Goal: Task Accomplishment & Management: Use online tool/utility

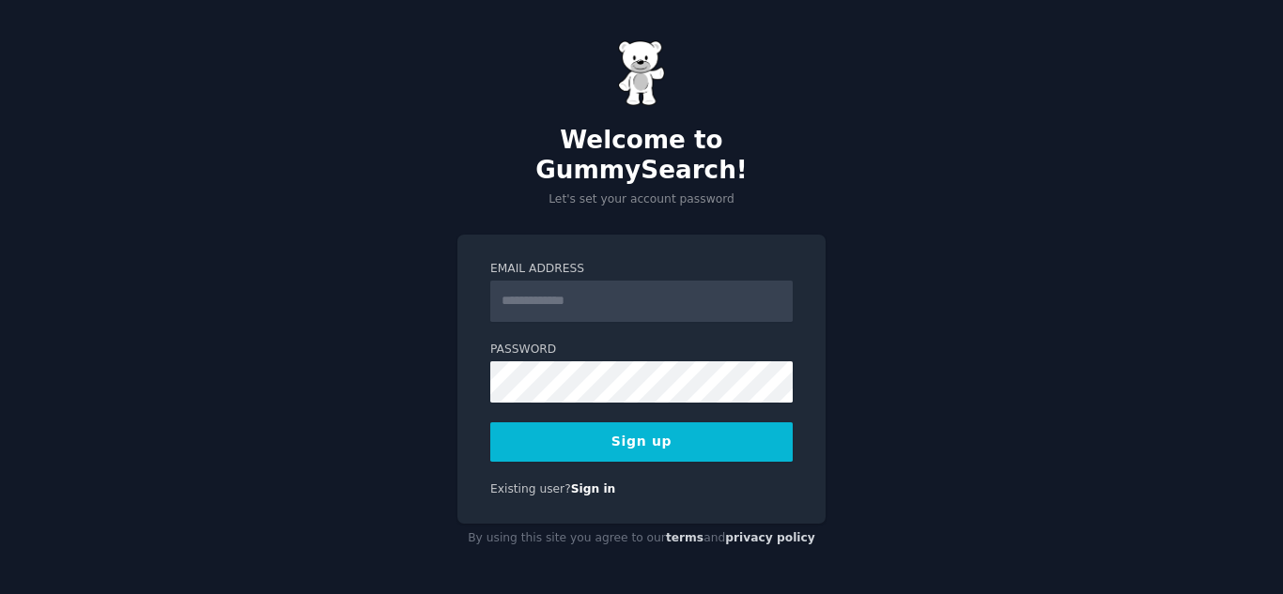
click at [558, 281] on input "Email Address" at bounding box center [641, 301] width 302 height 41
type input "**********"
click at [655, 430] on button "Sign up" at bounding box center [641, 442] width 302 height 39
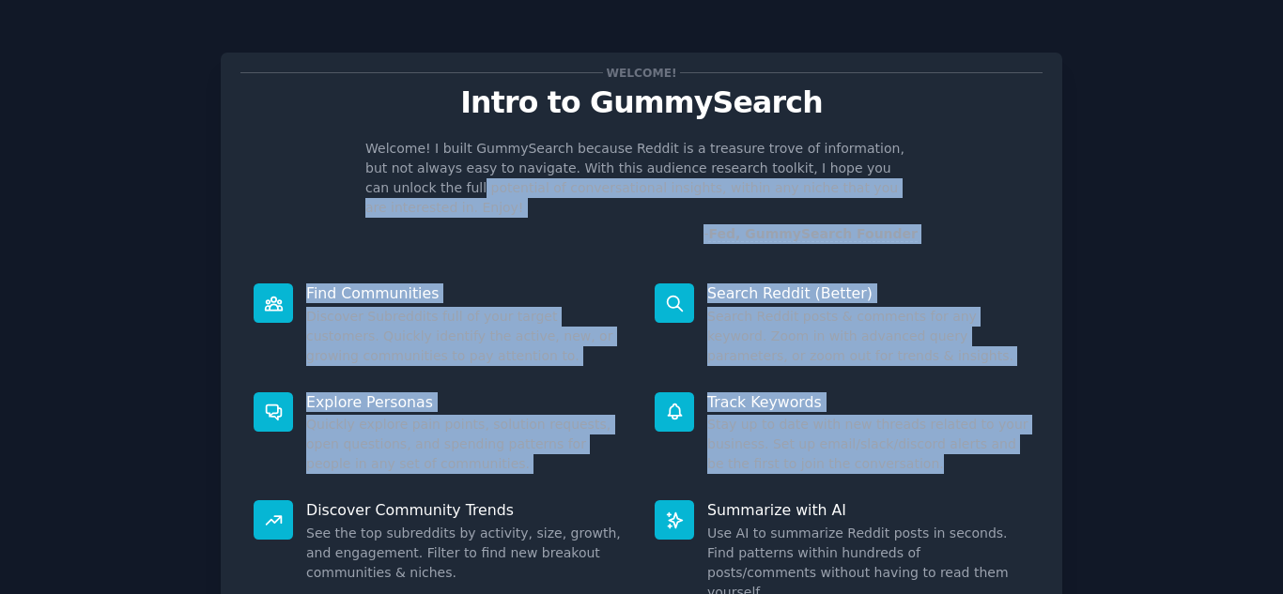
drag, startPoint x: 1274, startPoint y: 162, endPoint x: 1232, endPoint y: 443, distance: 283.9
click at [1232, 443] on div "Welcome! Intro to GummySearch Welcome! I built GummySearch because Reddit is a …" at bounding box center [641, 387] width 1283 height 775
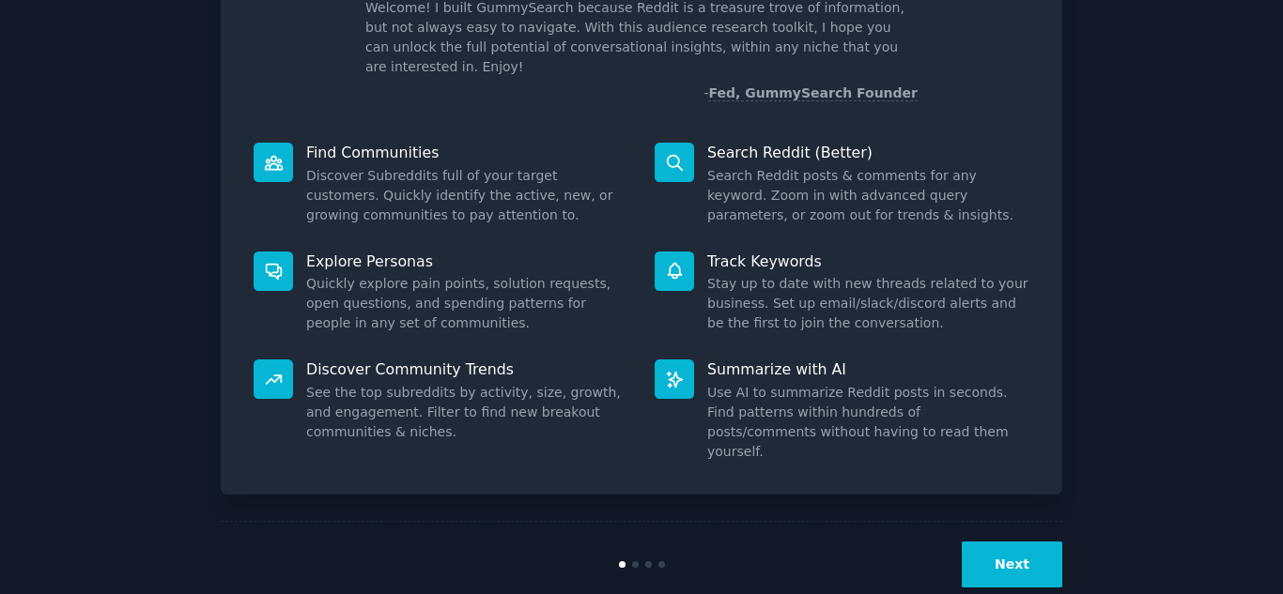
click at [1009, 521] on div "Next" at bounding box center [641, 564] width 841 height 86
click at [1008, 542] on button "Next" at bounding box center [1012, 565] width 100 height 46
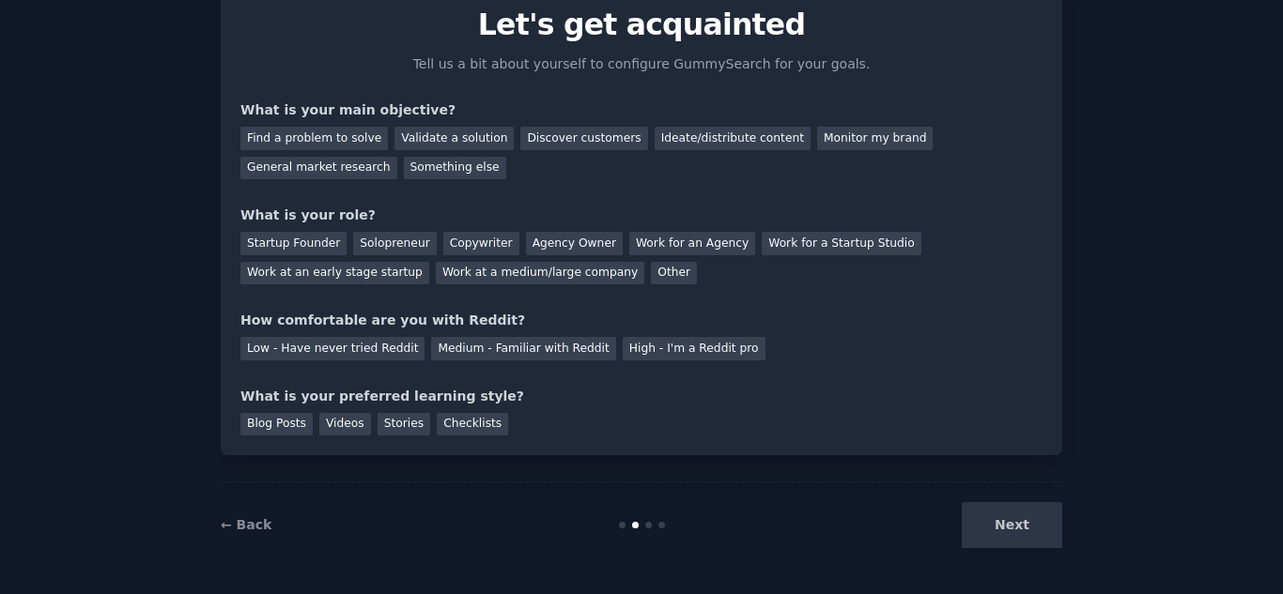
scroll to position [78, 0]
click at [1008, 521] on div "Next" at bounding box center [921, 525] width 281 height 46
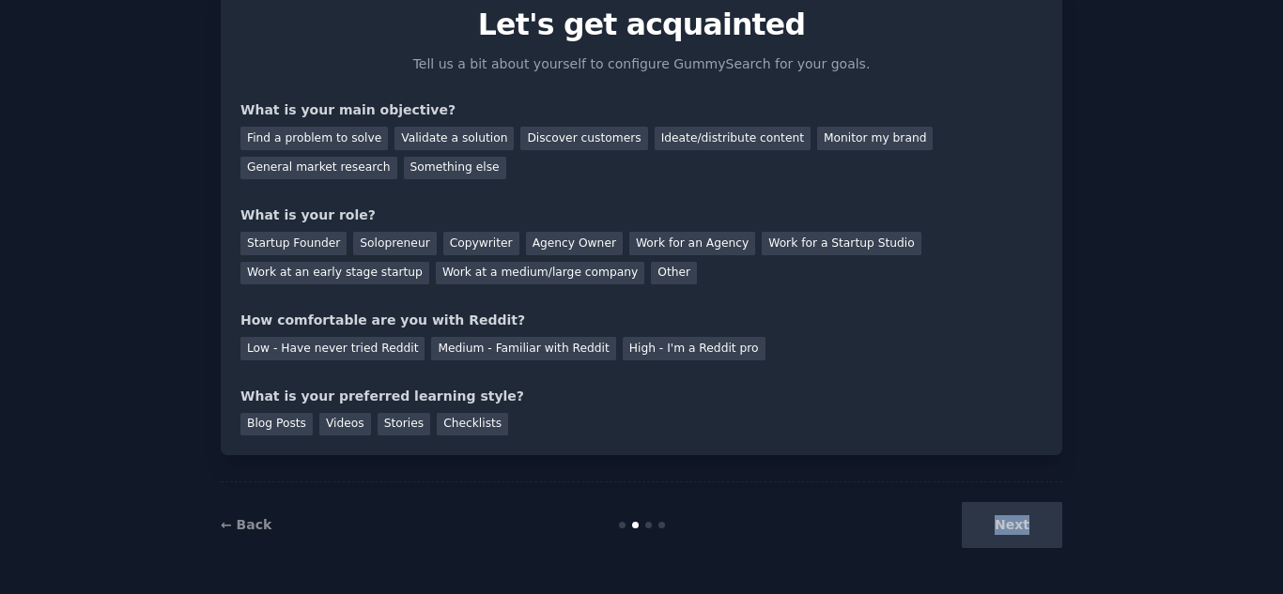
click at [1008, 521] on div "Next" at bounding box center [921, 525] width 281 height 46
click at [1008, 542] on div "Next" at bounding box center [921, 525] width 281 height 46
click at [1000, 528] on div "Next" at bounding box center [921, 525] width 281 height 46
click at [1008, 526] on div "Next" at bounding box center [921, 525] width 281 height 46
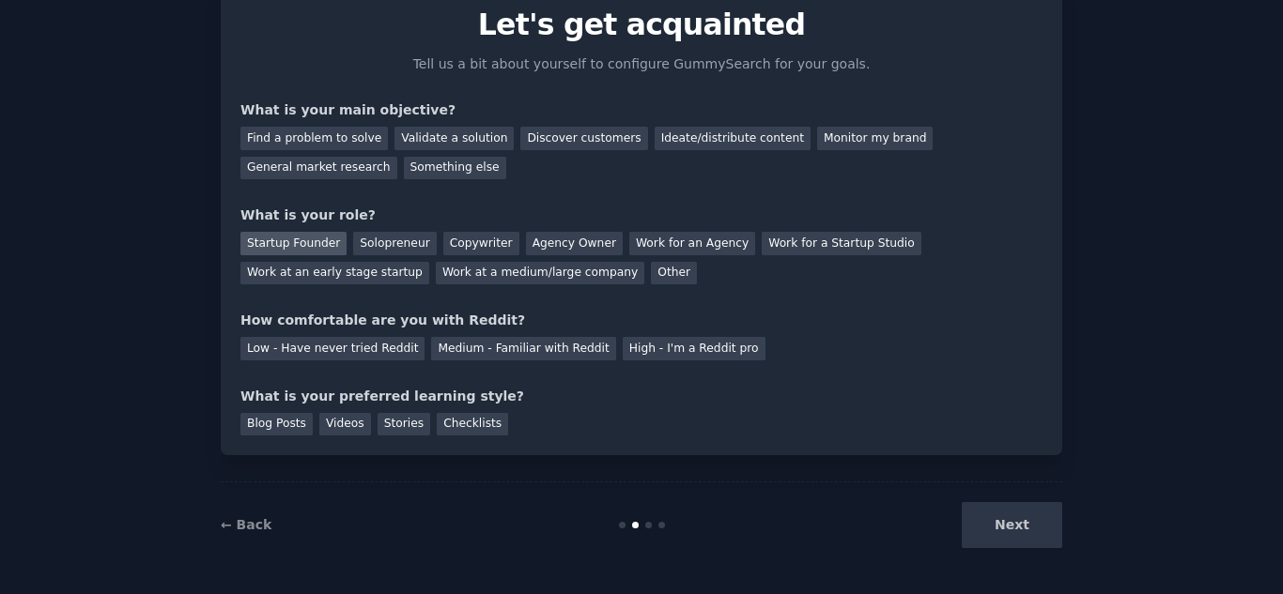
click at [250, 239] on div "Startup Founder" at bounding box center [293, 243] width 106 height 23
click at [390, 246] on div "Solopreneur" at bounding box center [394, 243] width 83 height 23
click at [526, 245] on div "Agency Owner" at bounding box center [574, 243] width 97 height 23
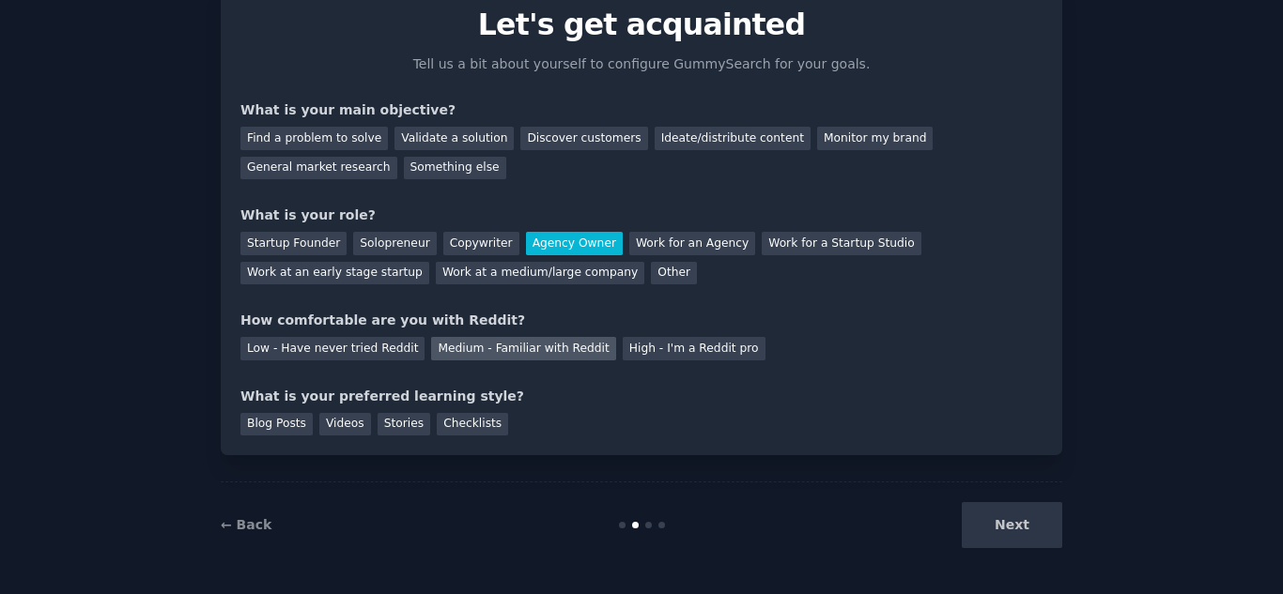
click at [462, 338] on div "Medium - Familiar with Reddit" at bounding box center [523, 348] width 184 height 23
click at [349, 422] on div "Videos" at bounding box center [345, 424] width 52 height 23
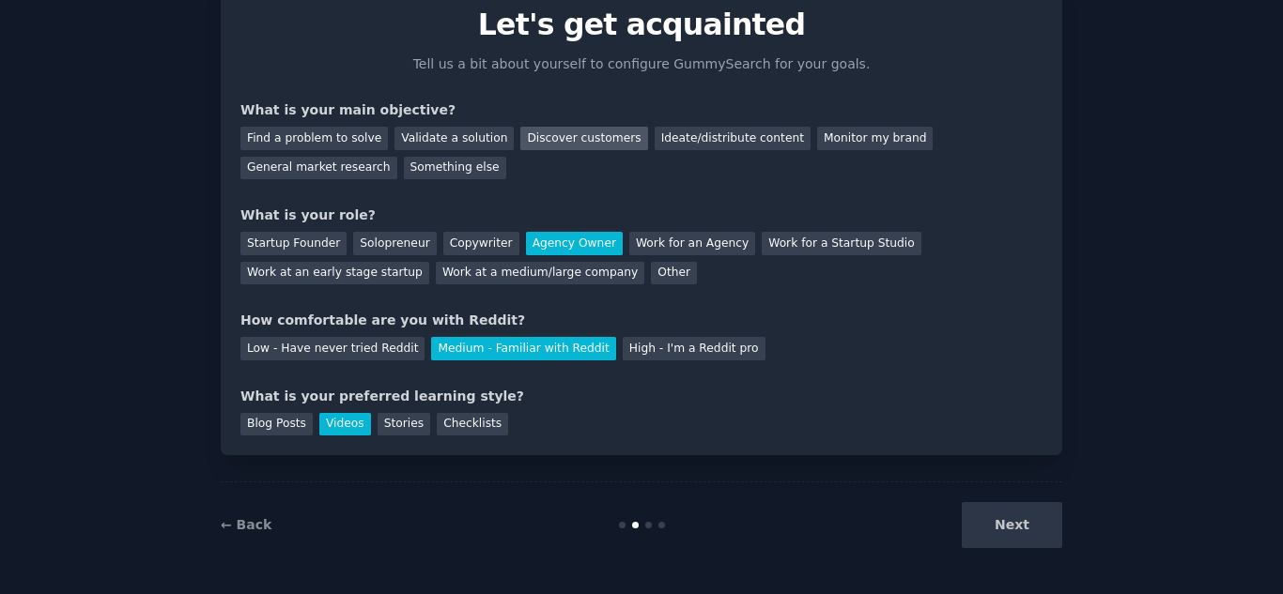
click at [531, 140] on div "Discover customers" at bounding box center [583, 138] width 127 height 23
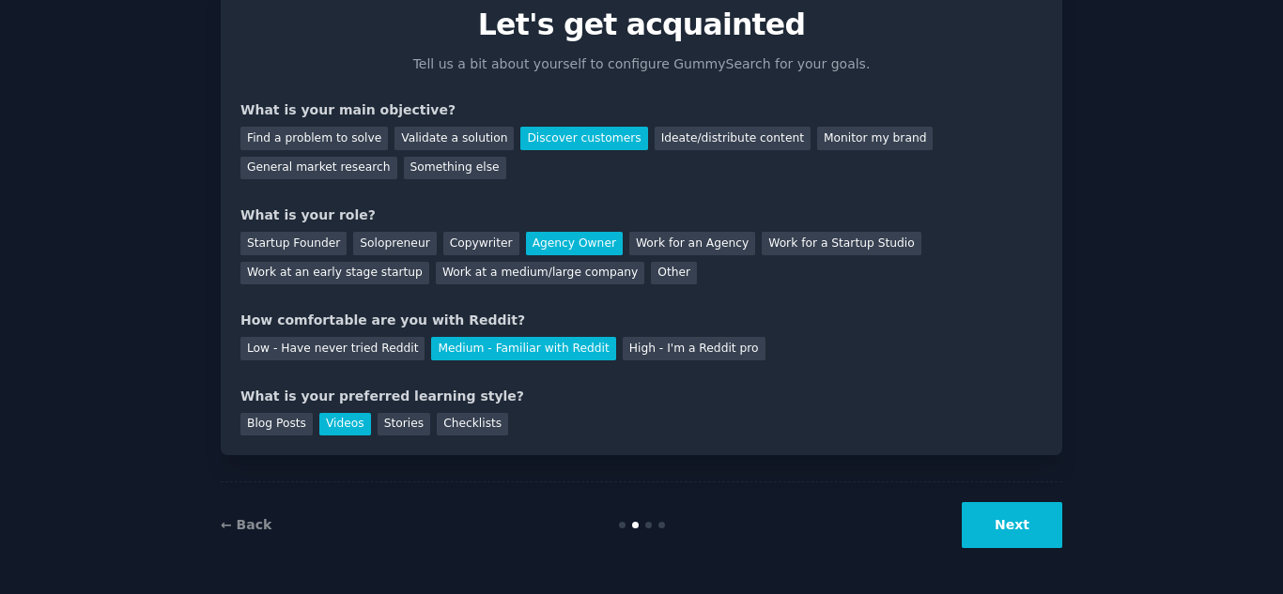
click at [999, 525] on button "Next" at bounding box center [1012, 525] width 100 height 46
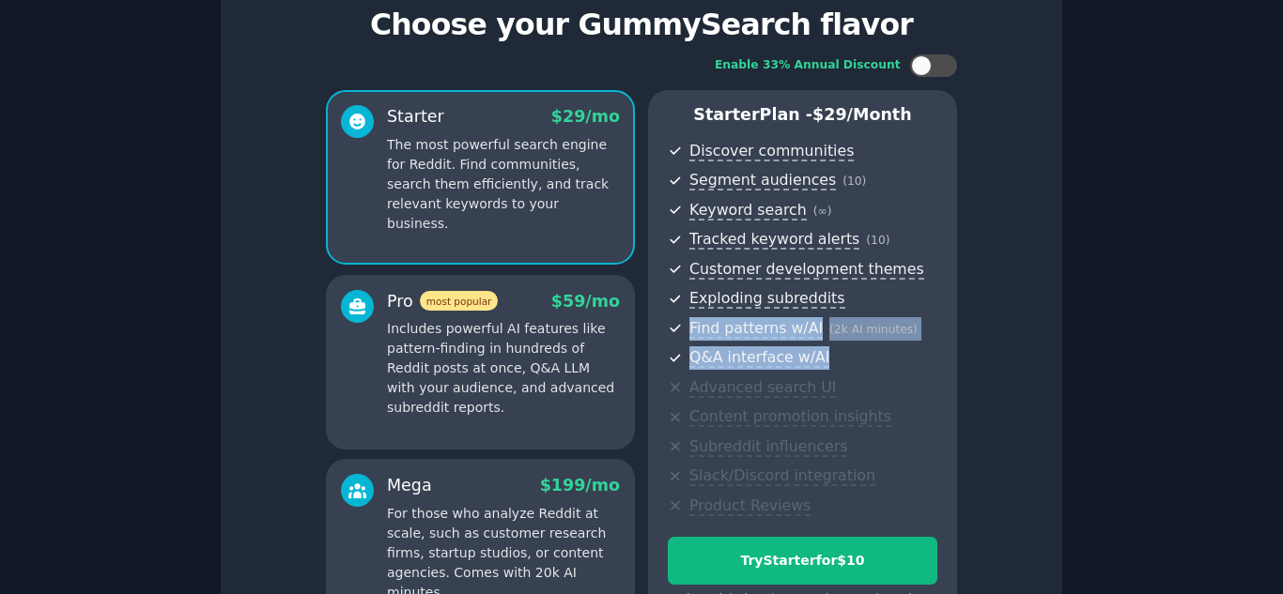
drag, startPoint x: 1273, startPoint y: 284, endPoint x: 1279, endPoint y: 367, distance: 83.8
click at [1279, 367] on main "Set up your account Choose your GummySearch flavor Enable 33% Annual Discount S…" at bounding box center [641, 297] width 1283 height 594
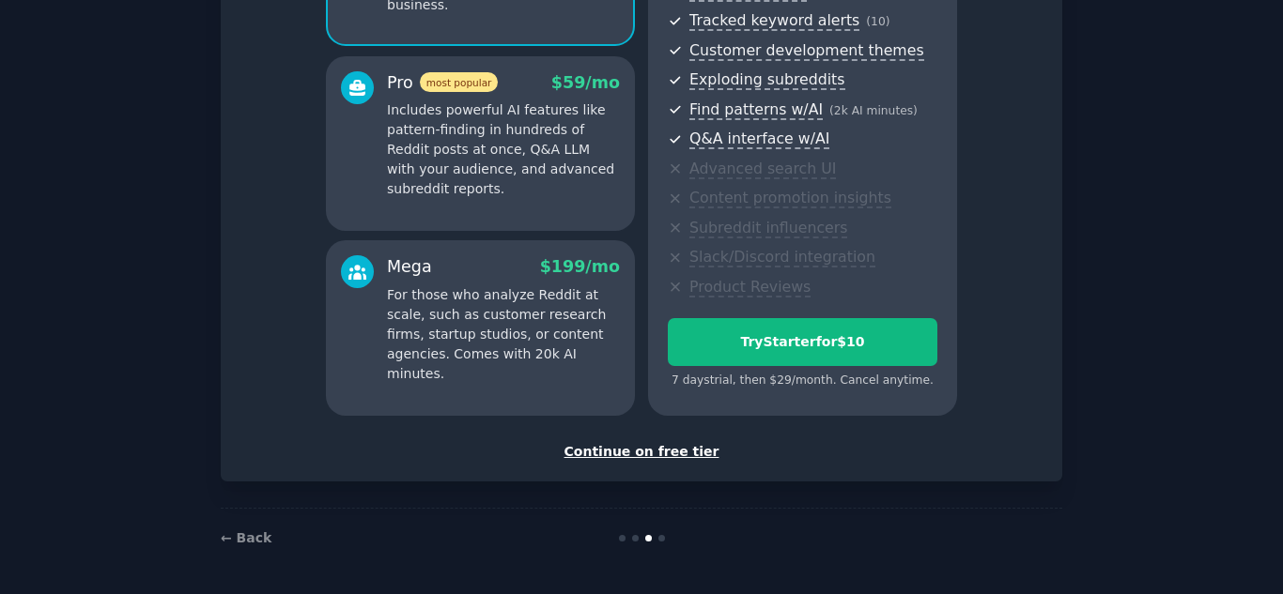
click at [655, 455] on div "Continue on free tier" at bounding box center [641, 452] width 802 height 20
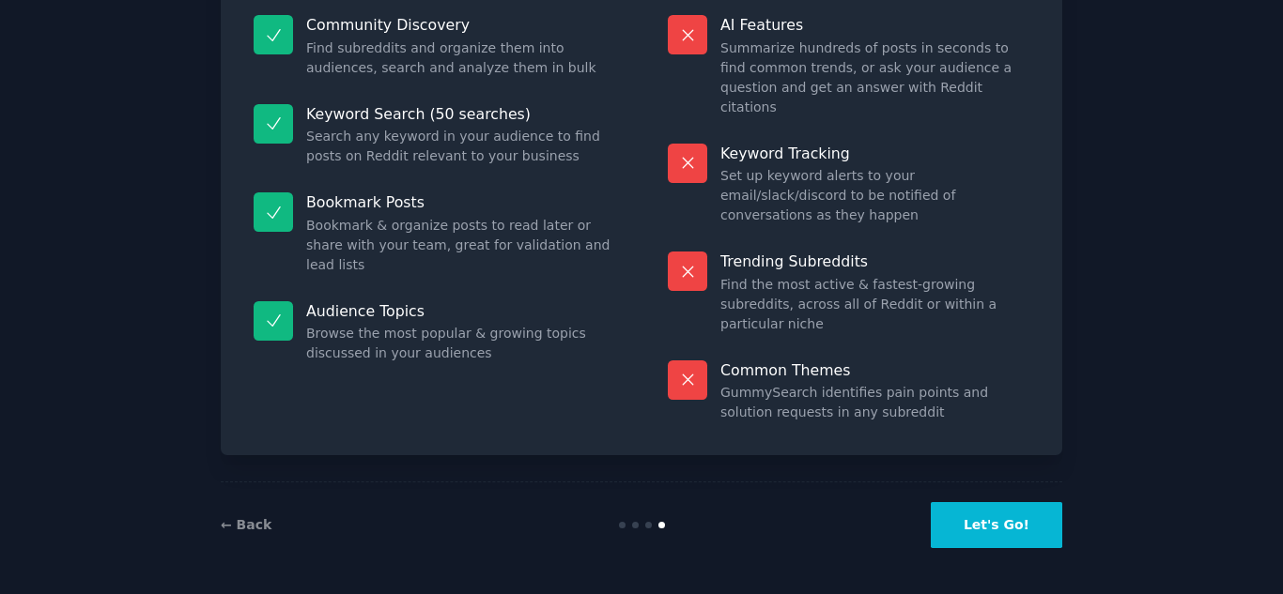
scroll to position [137, 0]
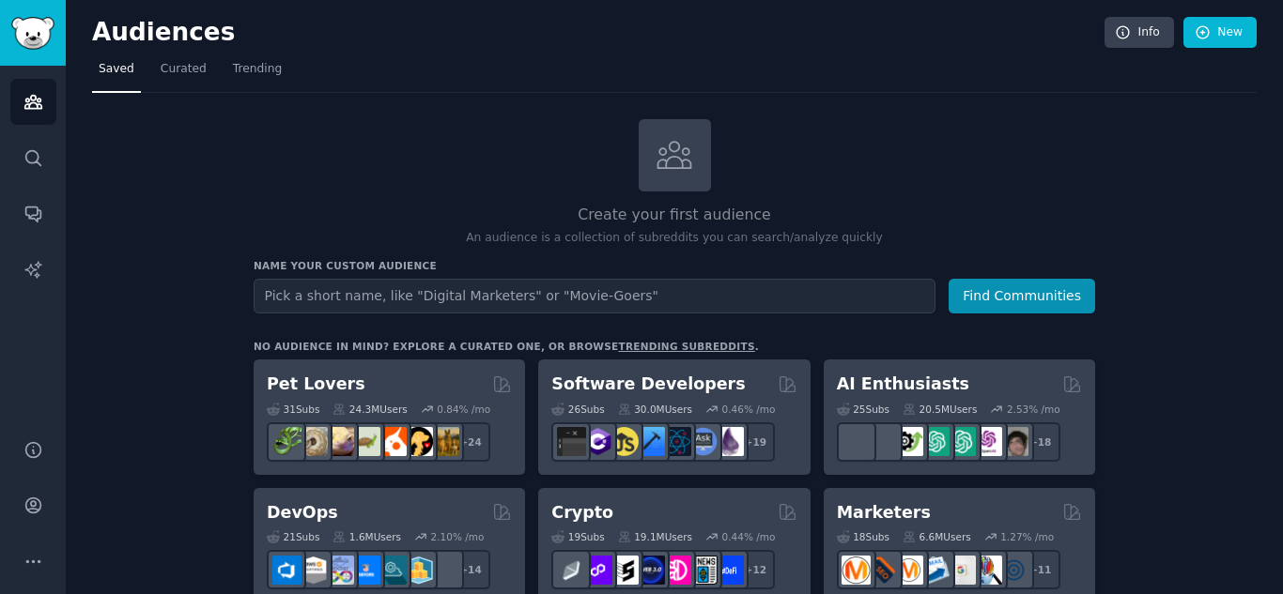
click at [463, 285] on input "text" at bounding box center [595, 296] width 682 height 35
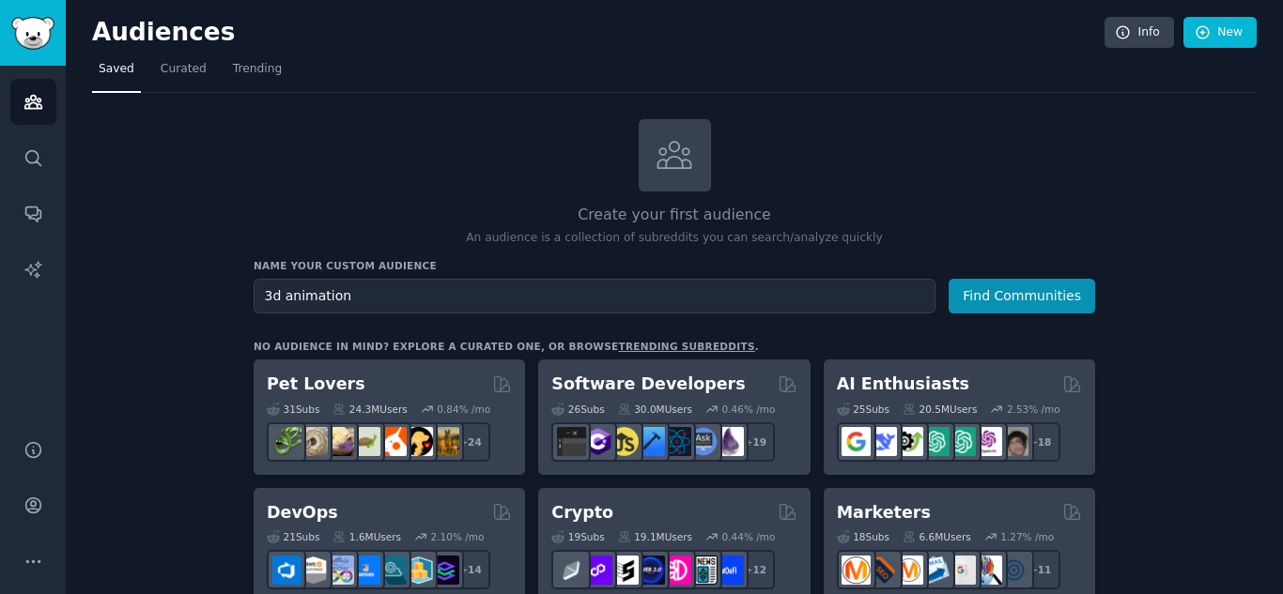
type input "3d animation"
click at [948, 279] on button "Find Communities" at bounding box center [1021, 296] width 146 height 35
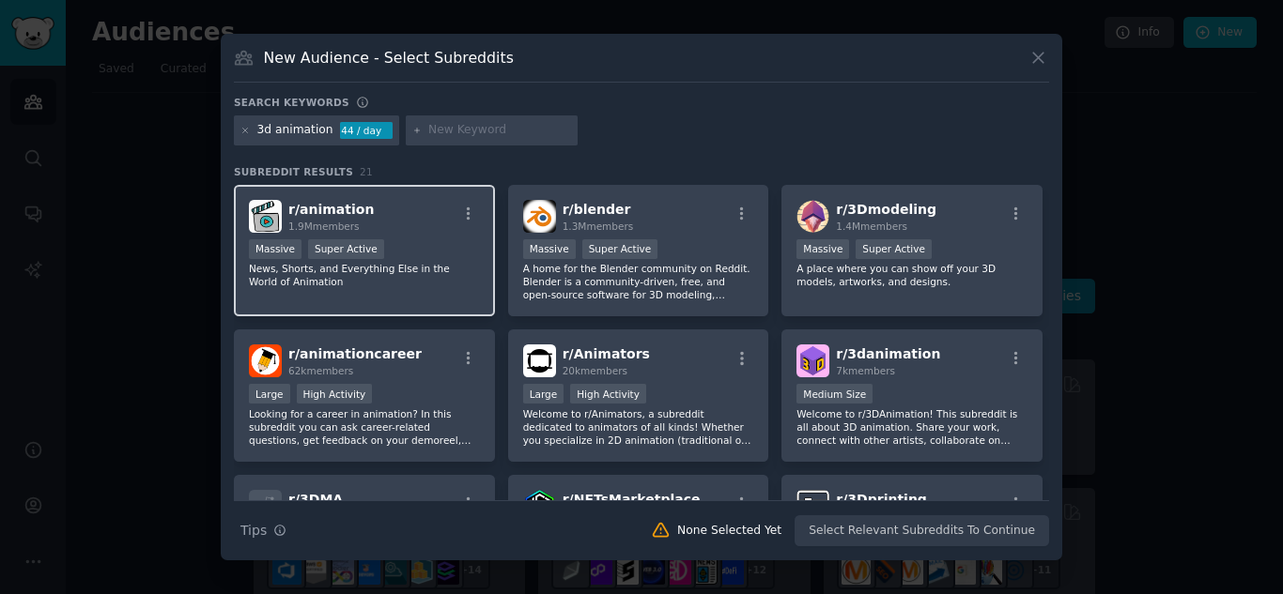
click at [356, 231] on div "1.9M members" at bounding box center [330, 226] width 85 height 13
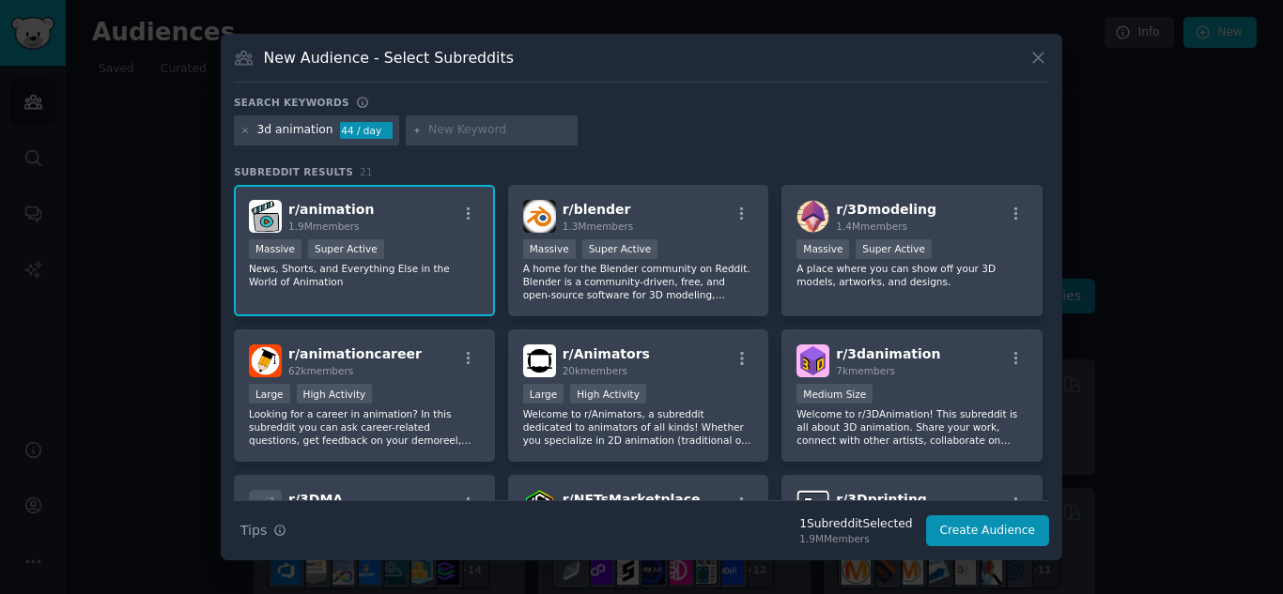
click at [356, 231] on div "1.9M members" at bounding box center [330, 226] width 85 height 13
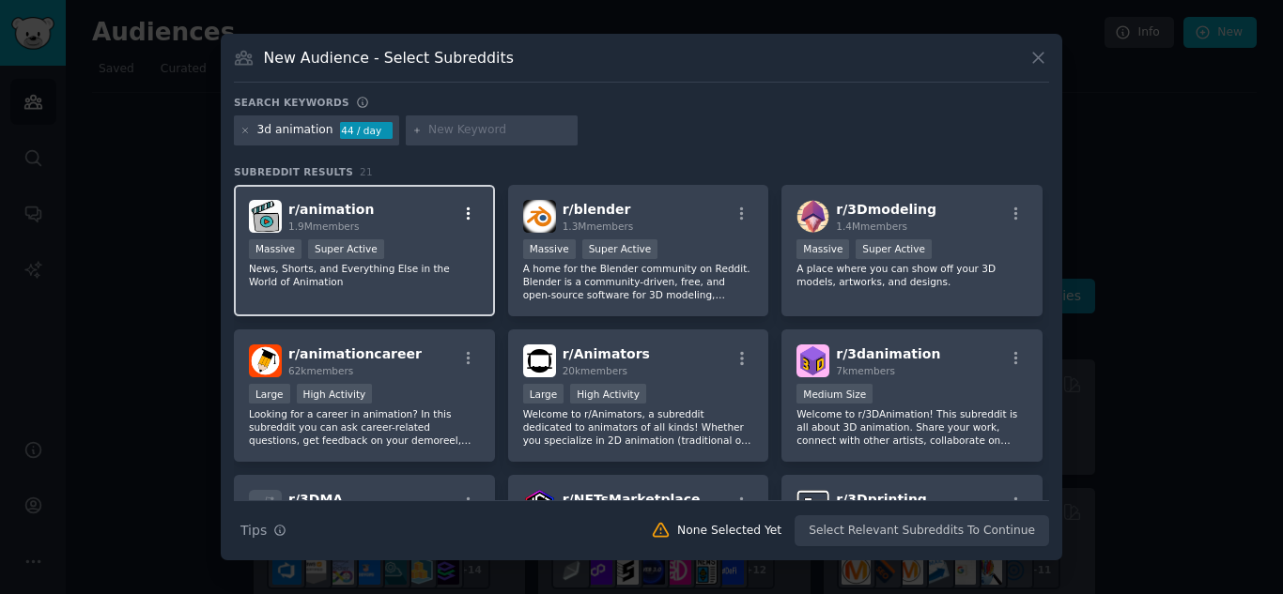
click at [470, 211] on icon "button" at bounding box center [468, 214] width 17 height 17
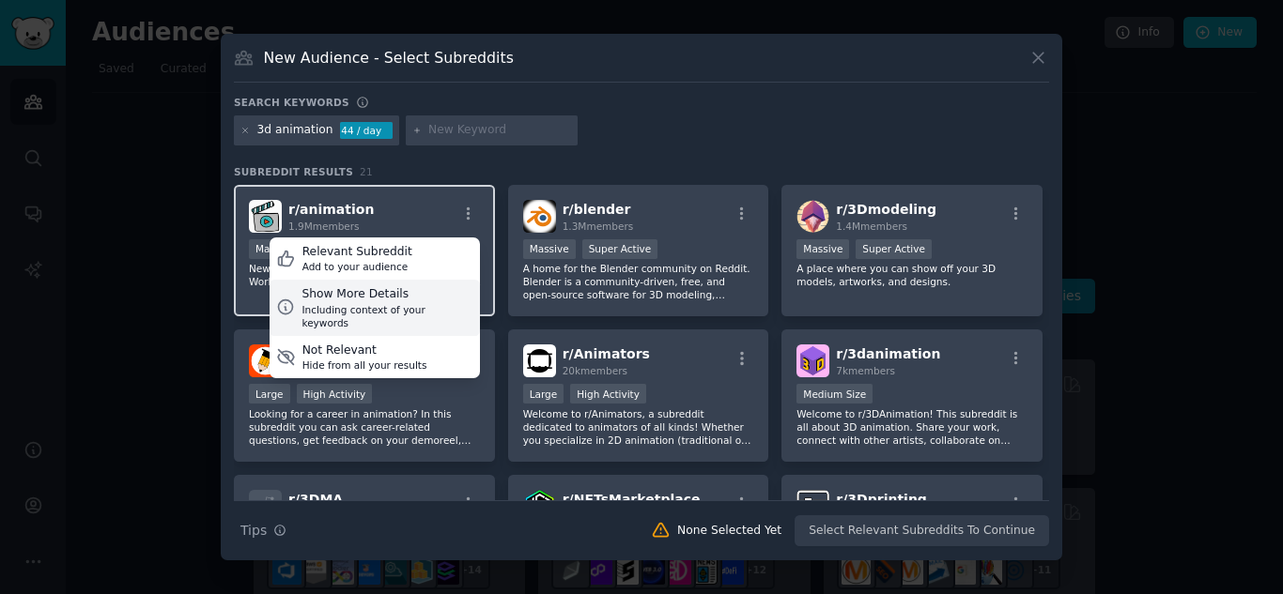
click at [339, 297] on div "Show More Details" at bounding box center [386, 294] width 171 height 17
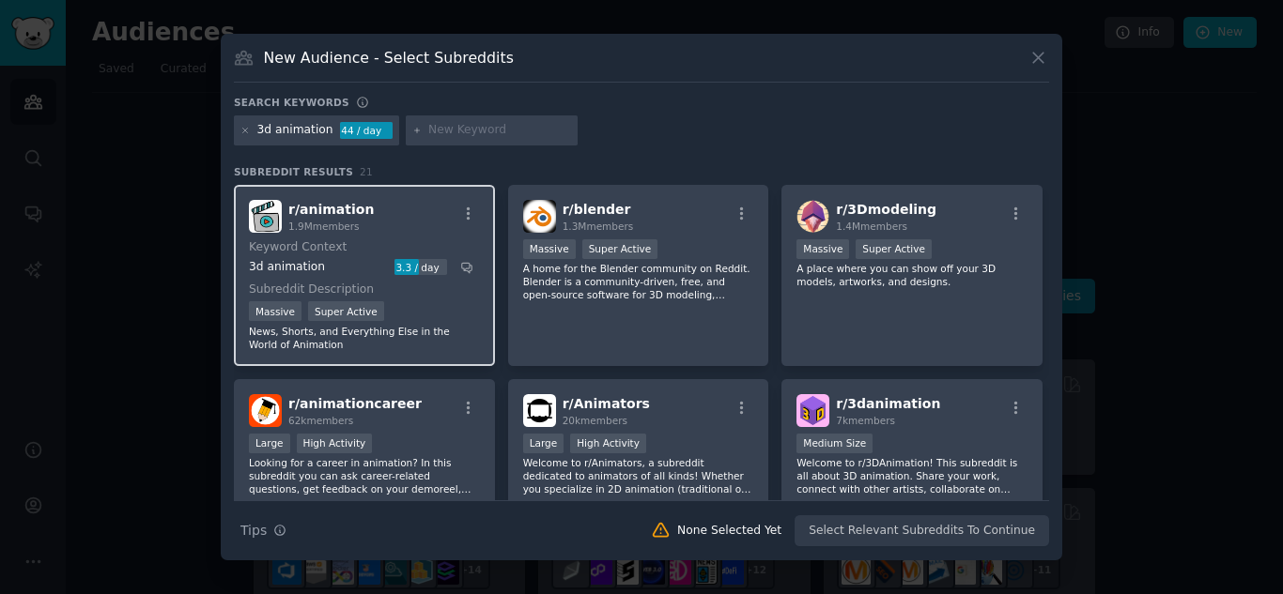
click at [281, 235] on div "r/ animation 1.9M members Keyword Context 3d animation 3.3 / day Subreddit Desc…" at bounding box center [364, 275] width 261 height 181
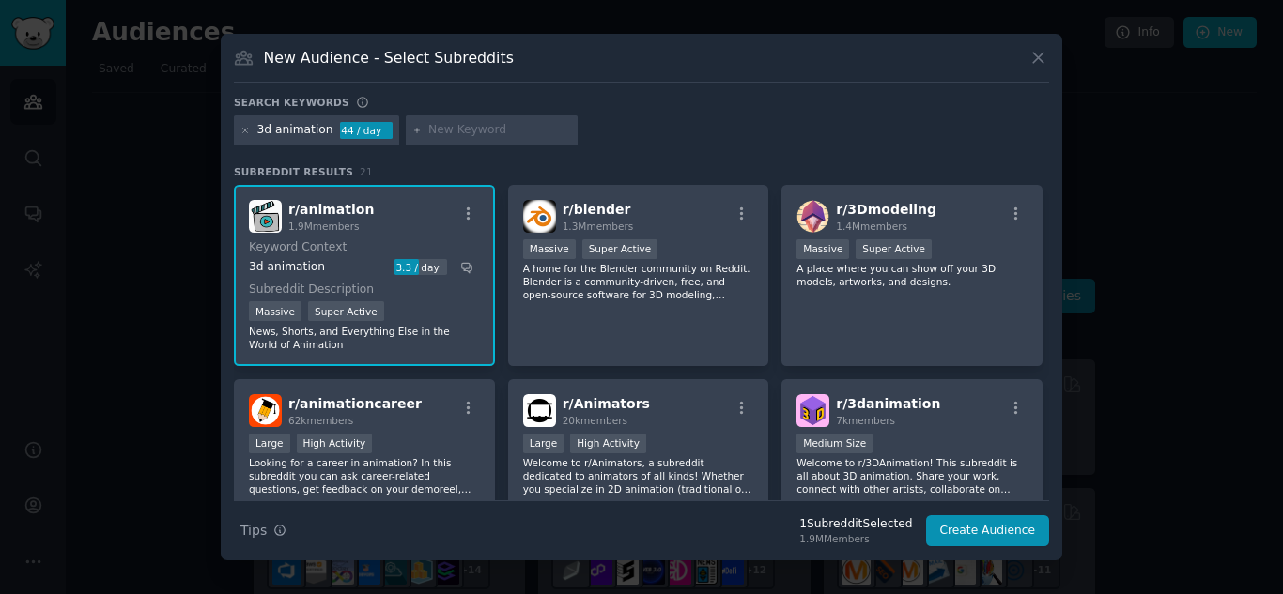
click at [290, 334] on p "News, Shorts, and Everything Else in the World of Animation" at bounding box center [364, 338] width 231 height 26
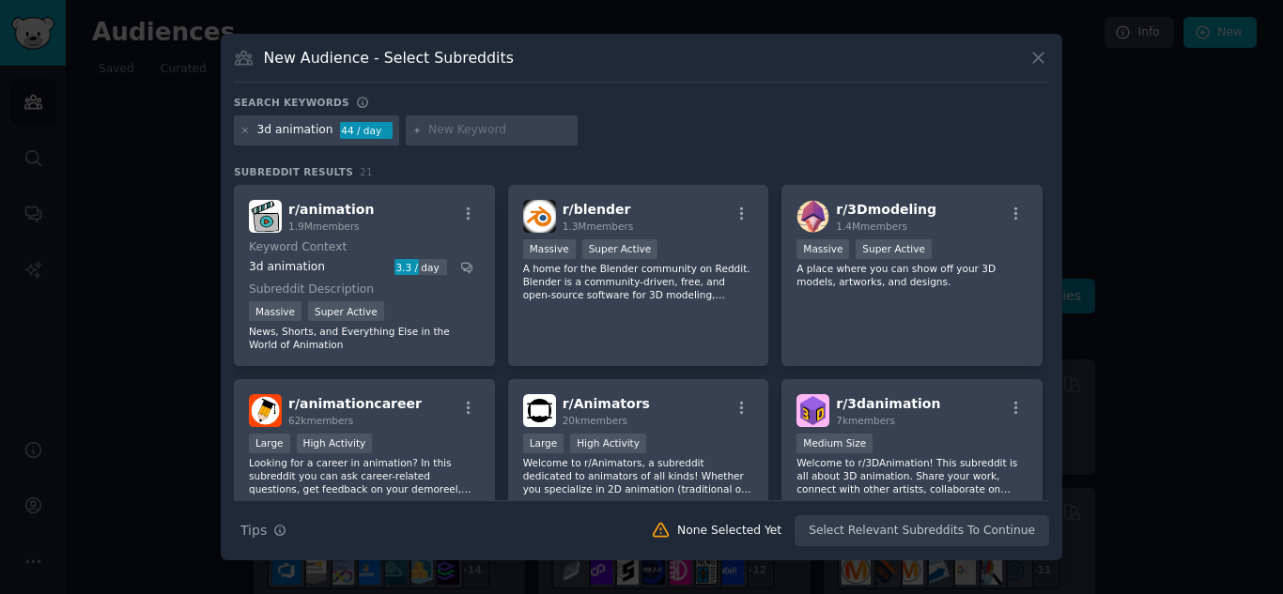
click at [267, 211] on img at bounding box center [265, 216] width 33 height 33
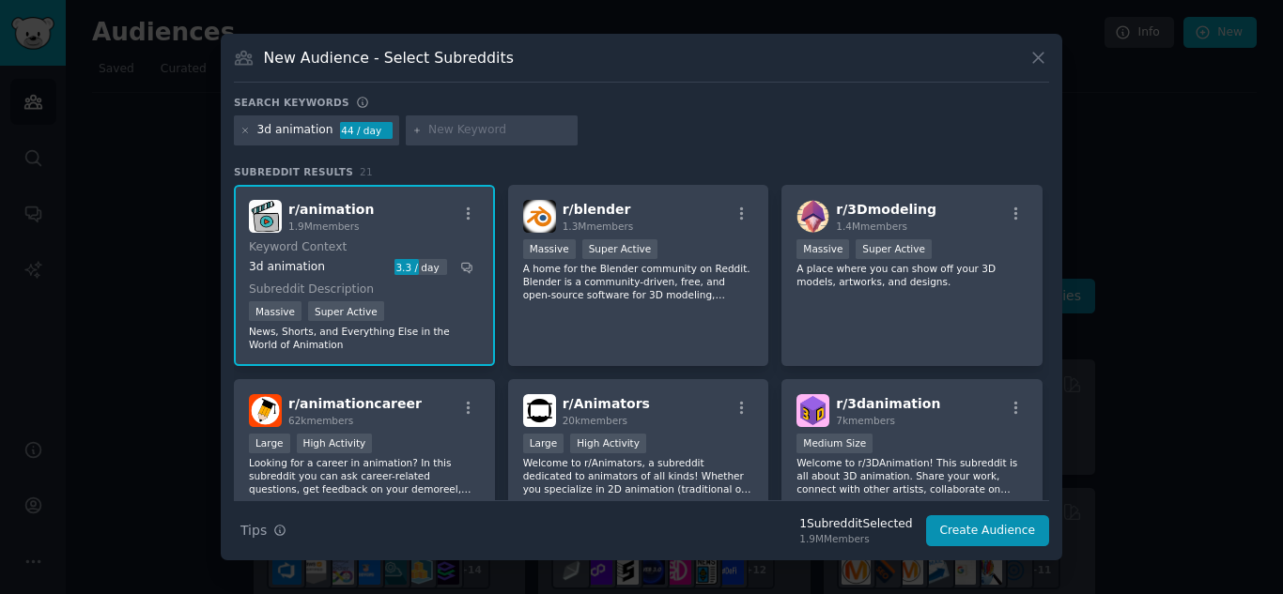
click at [267, 211] on img at bounding box center [265, 216] width 33 height 33
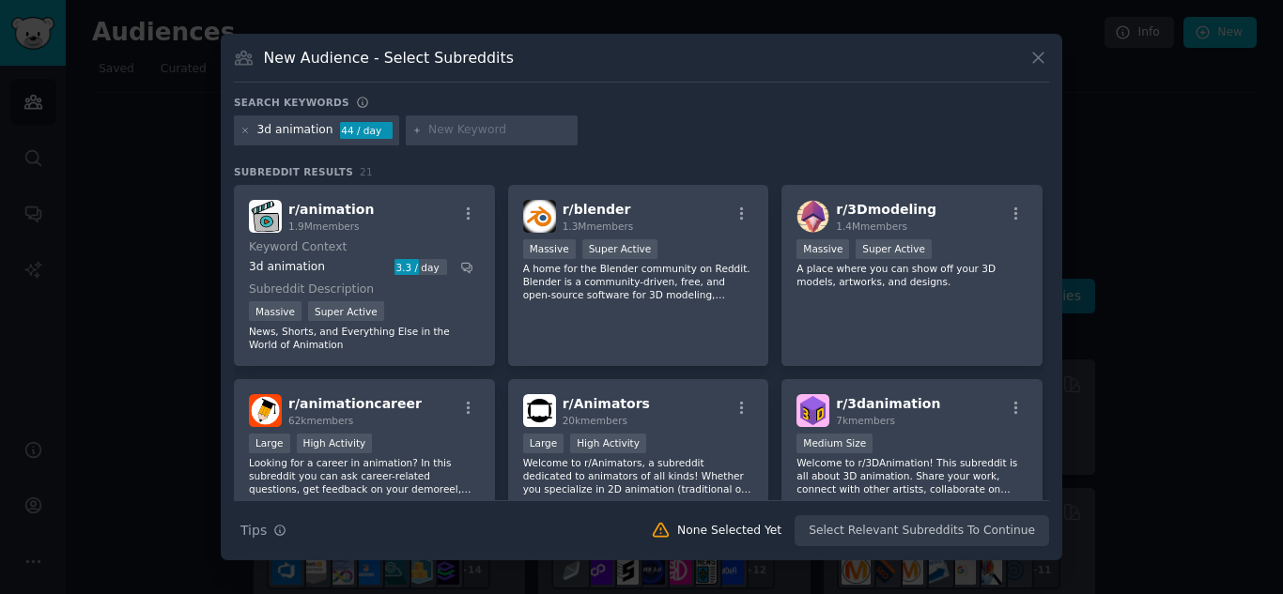
click at [267, 211] on img at bounding box center [265, 216] width 33 height 33
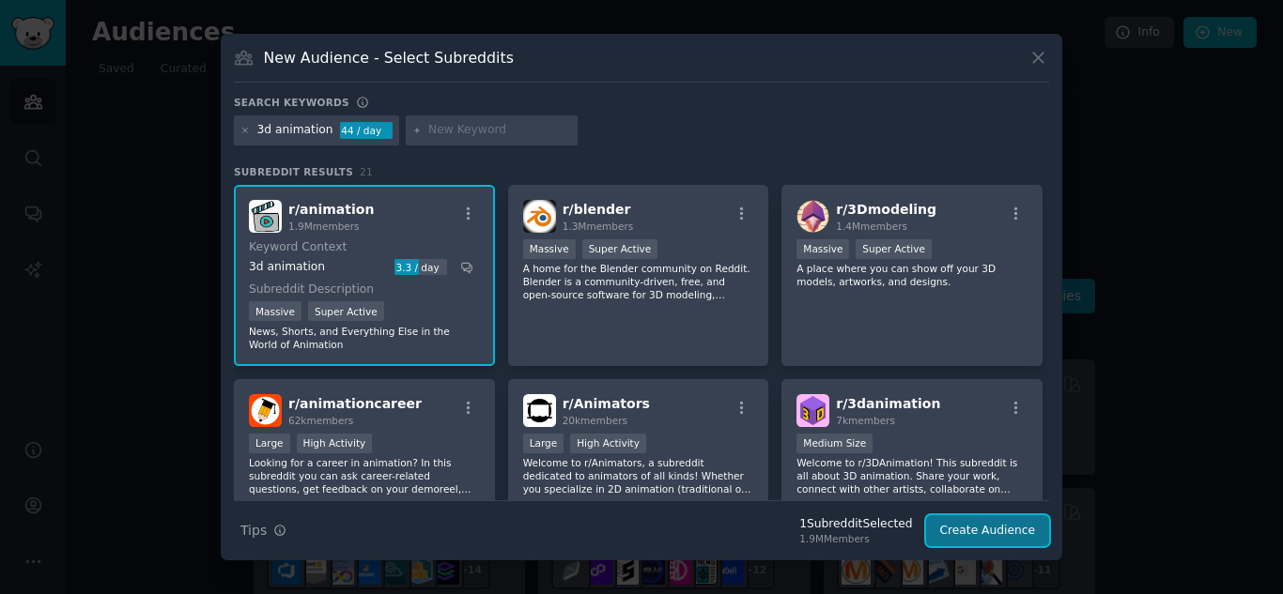
click at [950, 536] on button "Create Audience" at bounding box center [988, 532] width 124 height 32
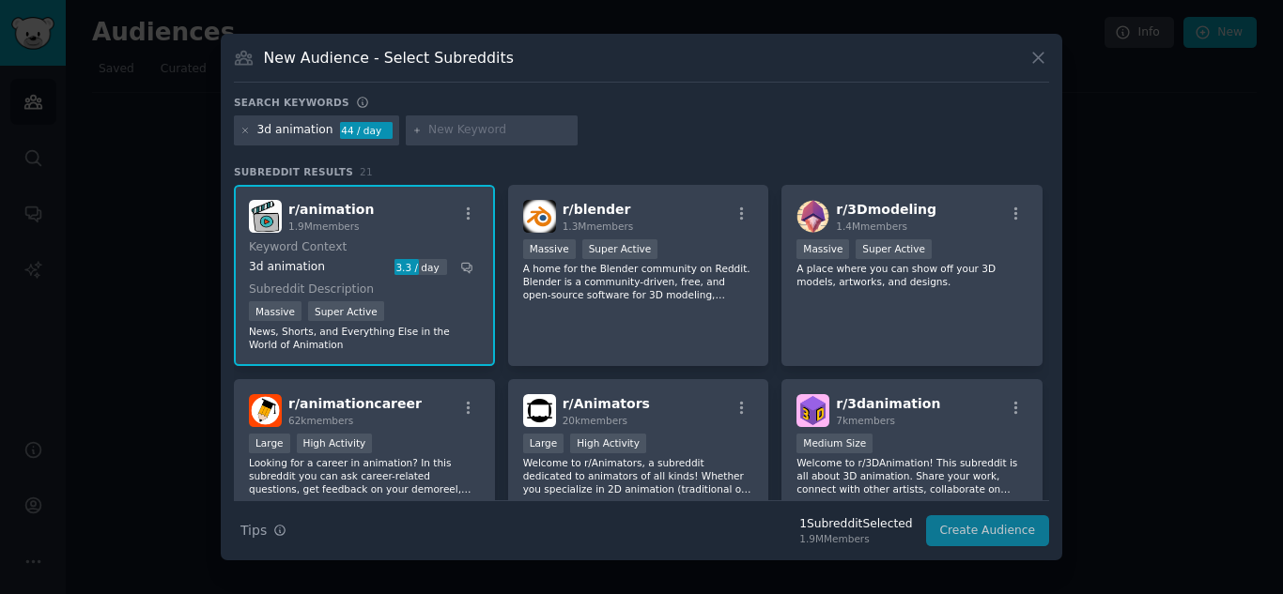
click at [957, 518] on div "Search Tips Tips 1 Subreddit Selected 1.9M Members Create Audience" at bounding box center [641, 524] width 815 height 47
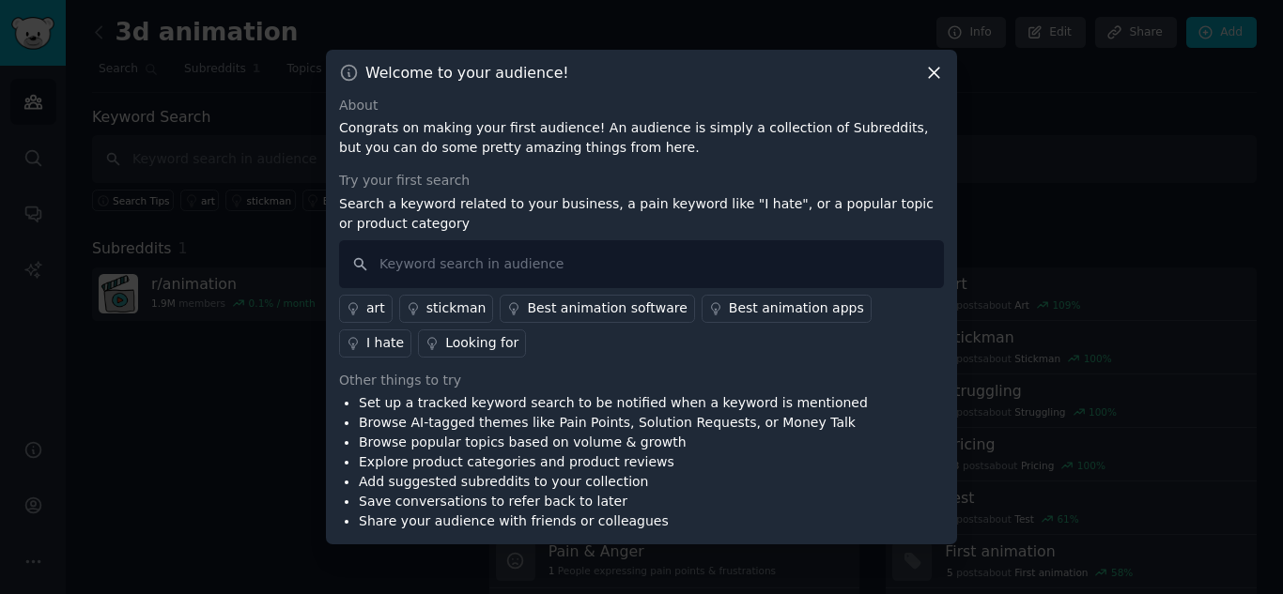
click at [535, 300] on div "Best animation software" at bounding box center [607, 309] width 160 height 20
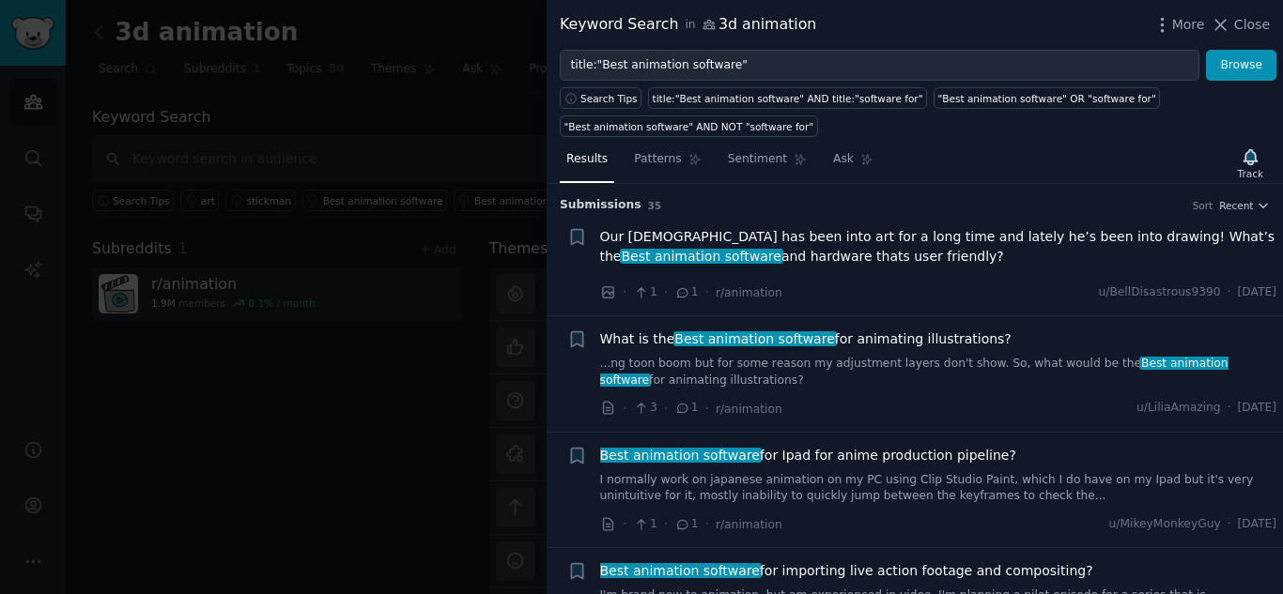
click at [681, 250] on span "Our 8y/o has been into art for a long time and lately he’s been into drawing! W…" at bounding box center [938, 246] width 677 height 39
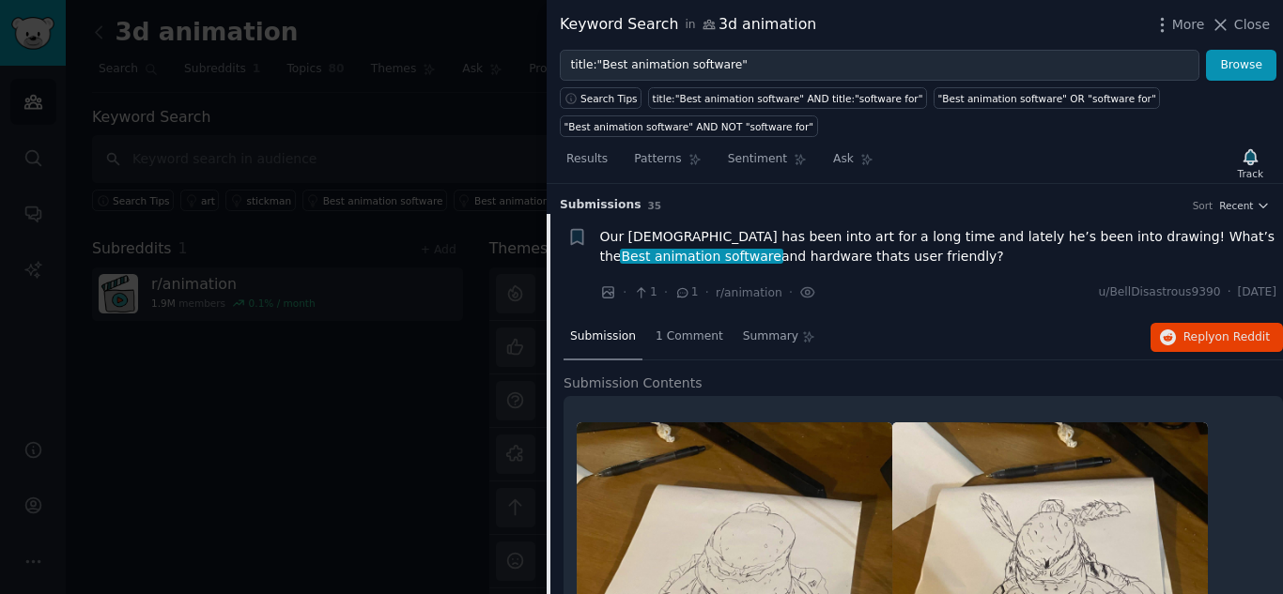
scroll to position [30, 0]
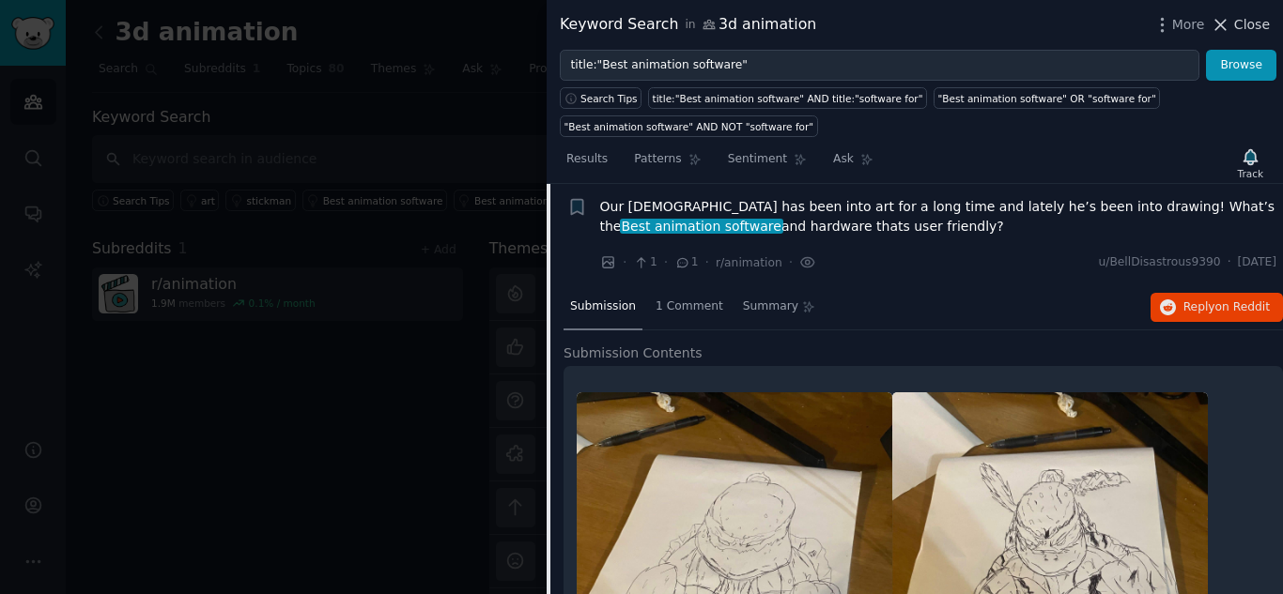
click at [1222, 25] on icon at bounding box center [1220, 25] width 20 height 20
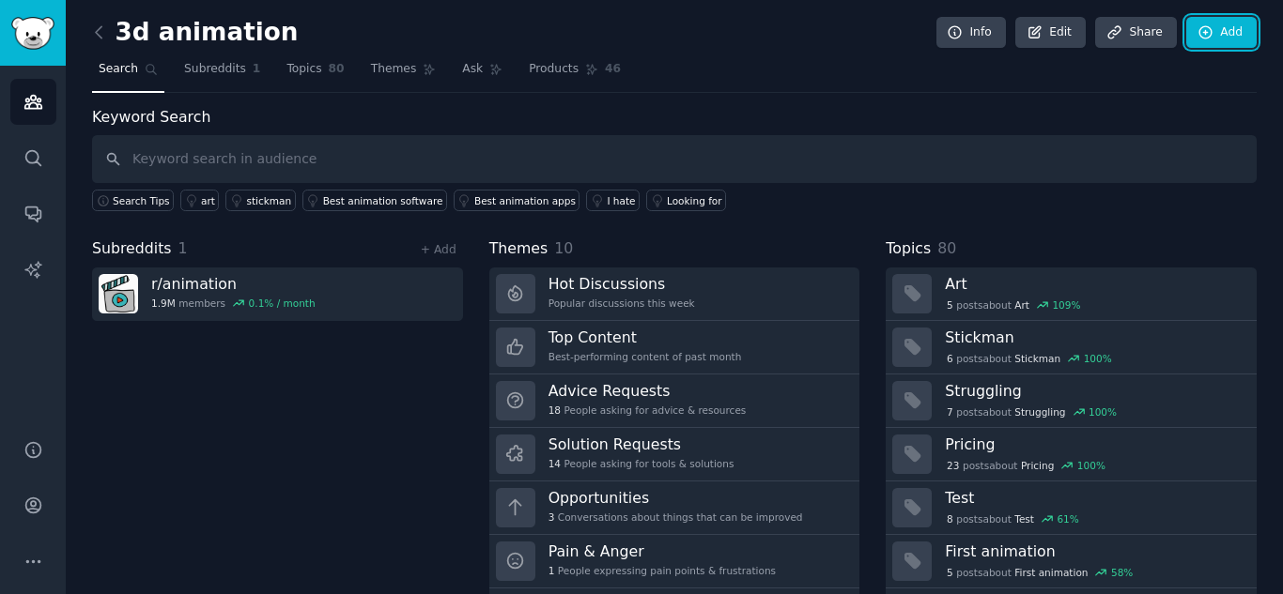
click at [1222, 25] on link "Add" at bounding box center [1221, 33] width 70 height 32
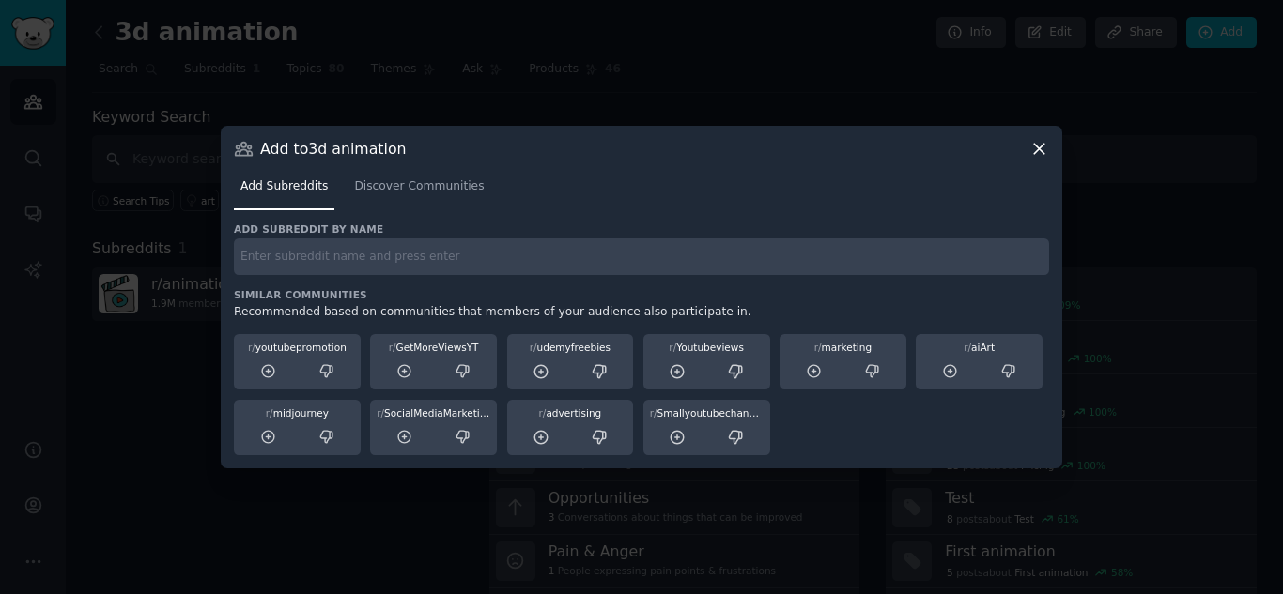
click at [1033, 160] on div "Add Subreddits Discover Communities" at bounding box center [641, 191] width 815 height 64
click at [1039, 150] on icon at bounding box center [1039, 149] width 10 height 10
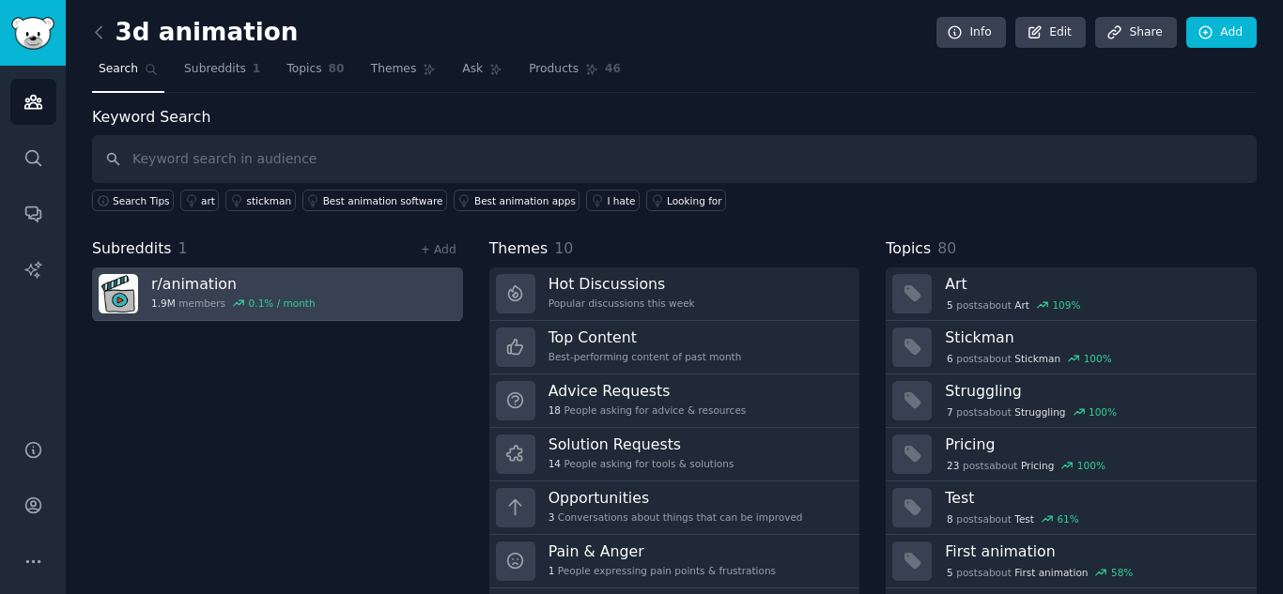
click at [208, 278] on h3 "r/ animation" at bounding box center [233, 284] width 164 height 20
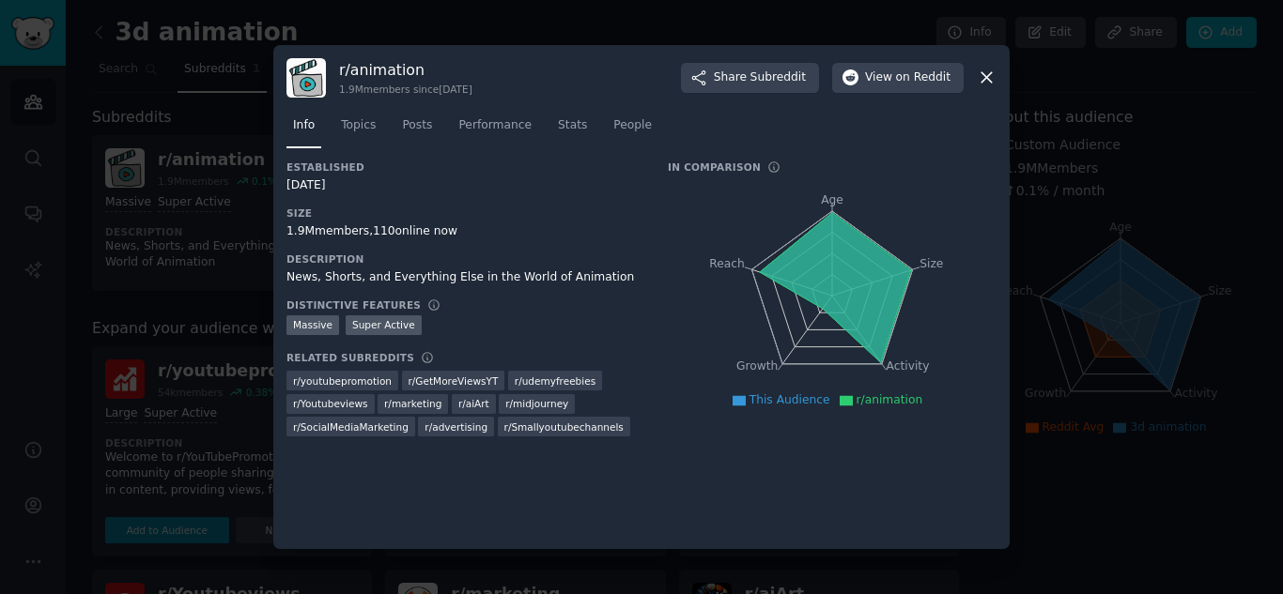
click at [979, 69] on icon at bounding box center [987, 78] width 20 height 20
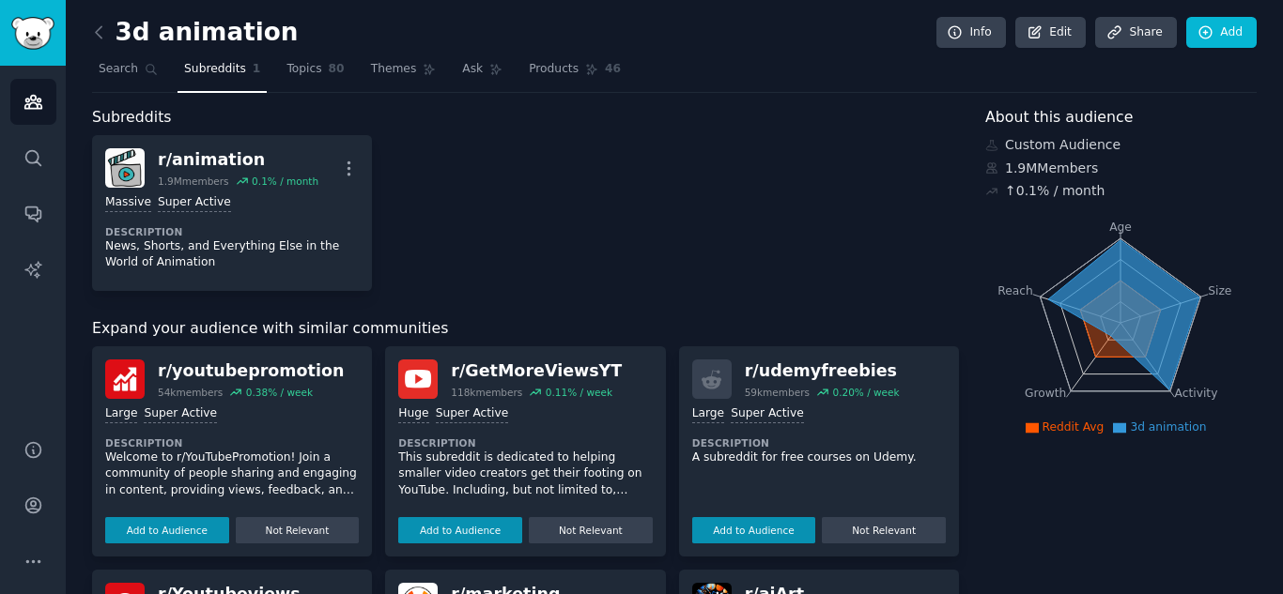
click at [222, 426] on div "Large Super Active Description Welcome to r/YouTubePromotion! Join a community …" at bounding box center [232, 471] width 254 height 145
click at [167, 531] on button "Add to Audience" at bounding box center [167, 530] width 124 height 26
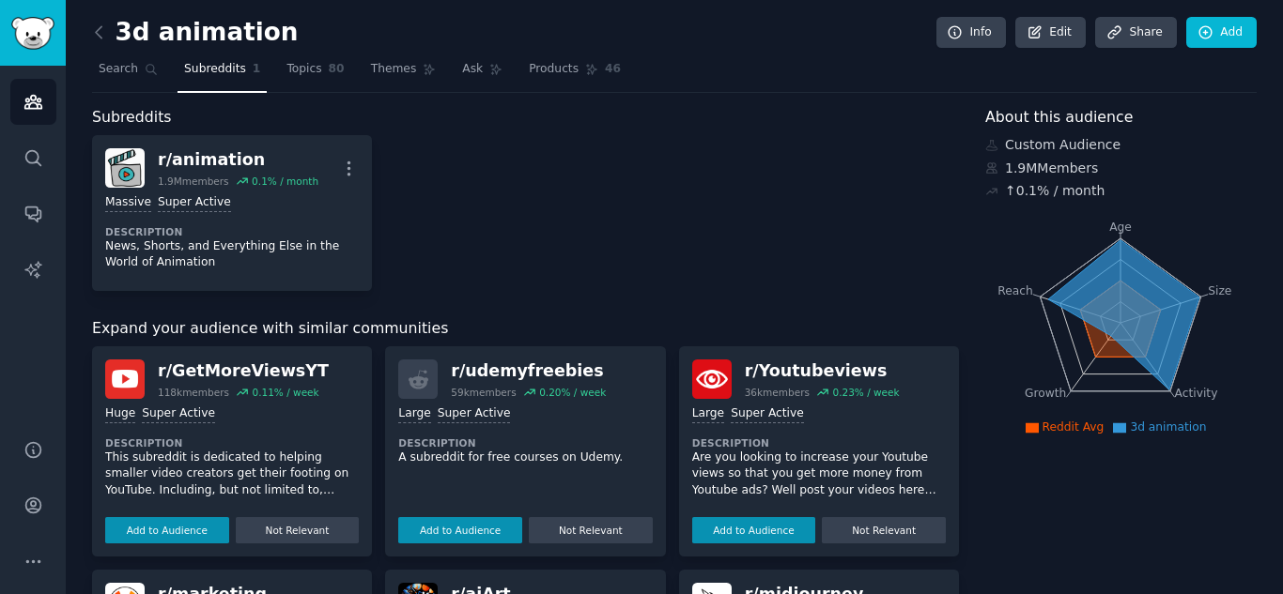
click at [167, 531] on button "Add to Audience" at bounding box center [167, 530] width 124 height 26
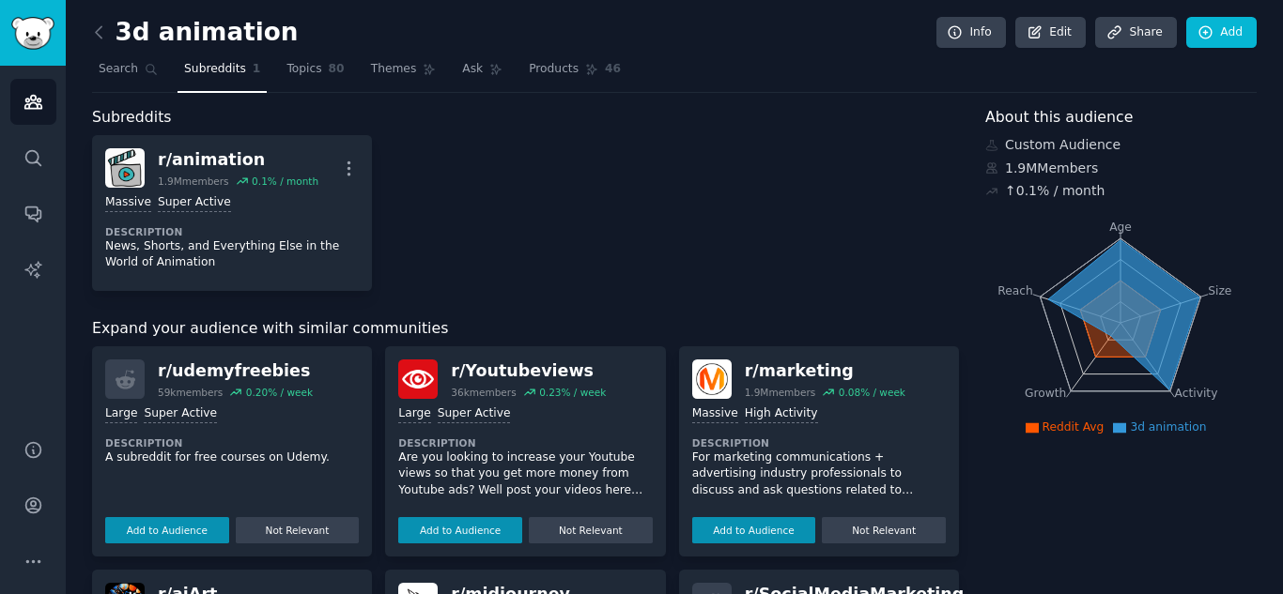
click at [167, 531] on button "Add to Audience" at bounding box center [167, 530] width 124 height 26
click at [398, 531] on button "Add to Audience" at bounding box center [460, 530] width 124 height 26
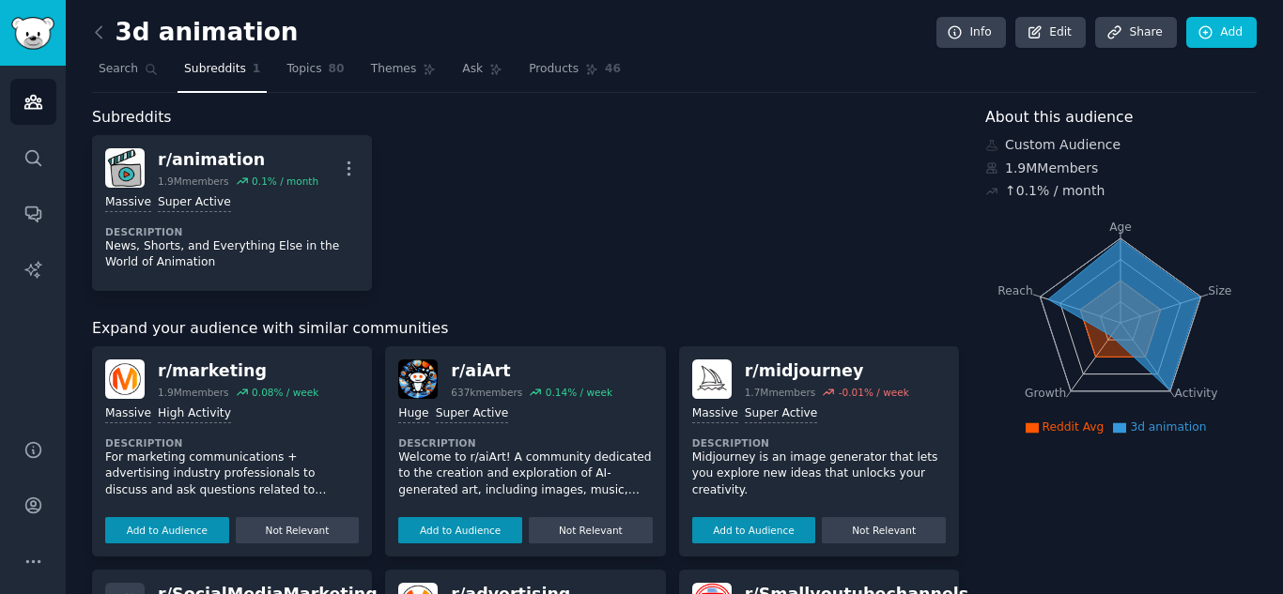
click at [167, 531] on button "Add to Audience" at bounding box center [167, 530] width 124 height 26
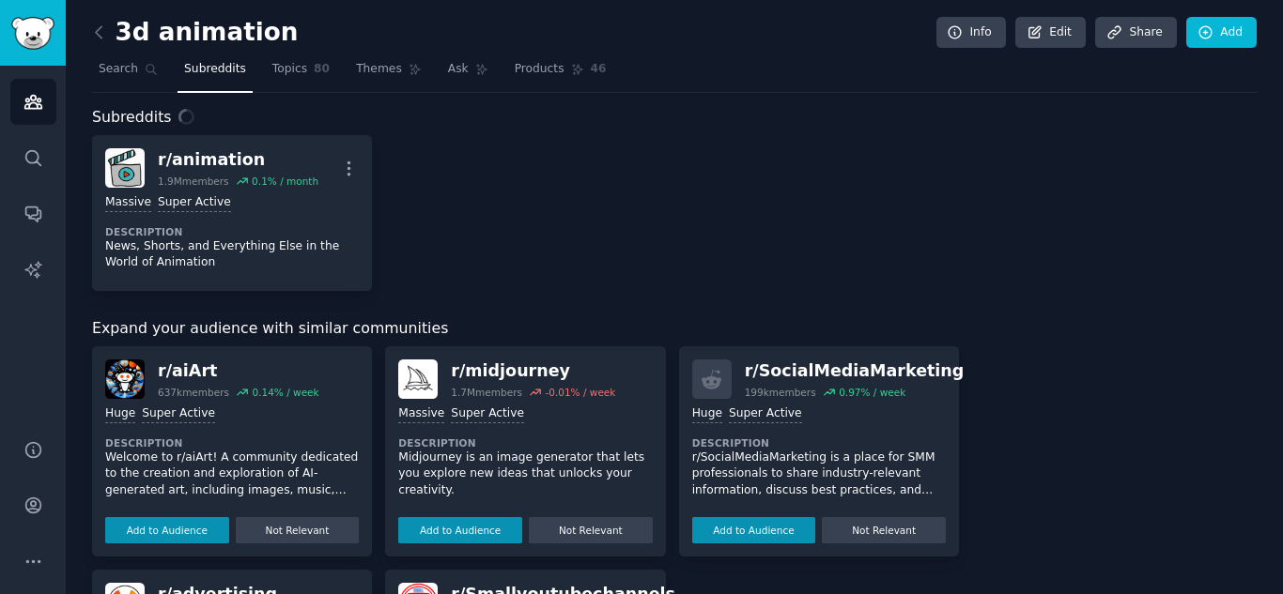
click at [167, 531] on button "Add to Audience" at bounding box center [167, 530] width 124 height 26
click at [398, 531] on button "Add to Audience" at bounding box center [460, 530] width 124 height 26
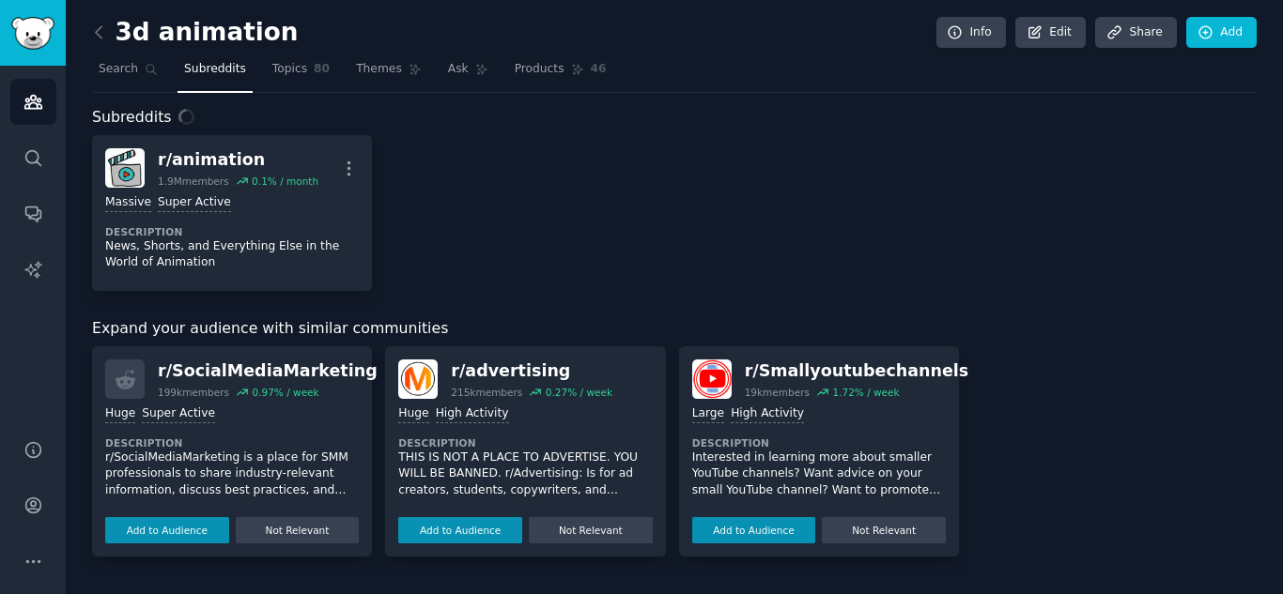
click at [167, 531] on button "Add to Audience" at bounding box center [167, 530] width 124 height 26
click at [398, 531] on button "Add to Audience" at bounding box center [460, 530] width 124 height 26
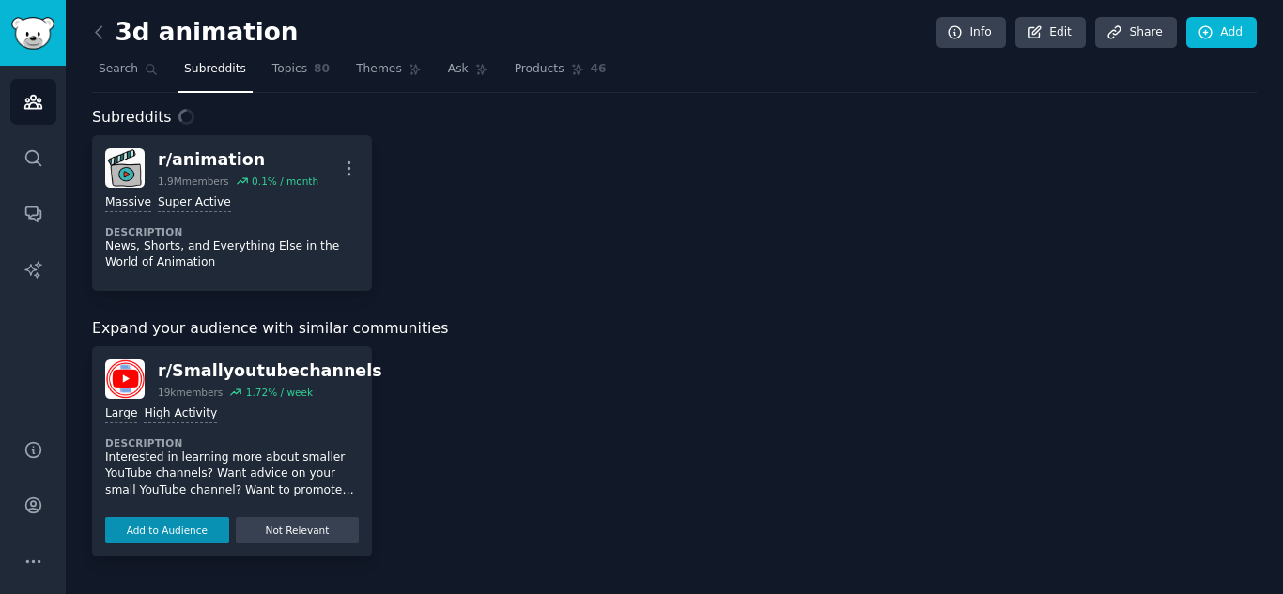
click at [167, 531] on button "Add to Audience" at bounding box center [167, 530] width 124 height 26
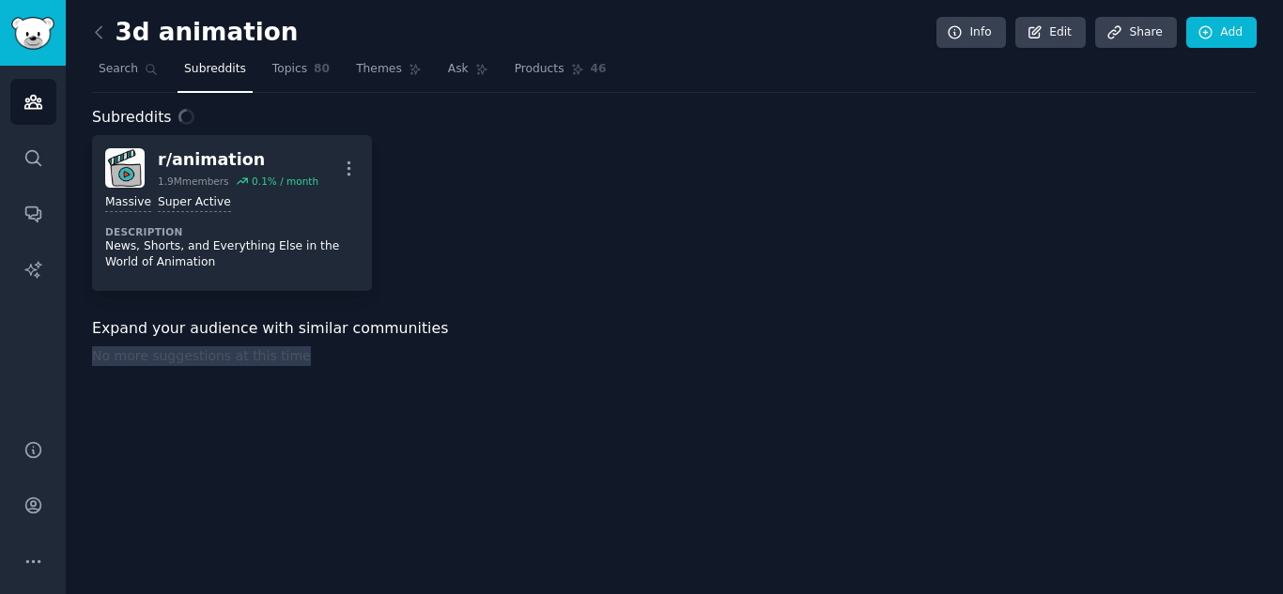
click at [167, 531] on div "3d animation Info Edit Share Add Search Subreddits Topics 80 Themes Ask Product…" at bounding box center [674, 297] width 1217 height 594
click at [167, 426] on div "Expand your audience with similar communities No more suggestions at this time" at bounding box center [525, 371] width 867 height 109
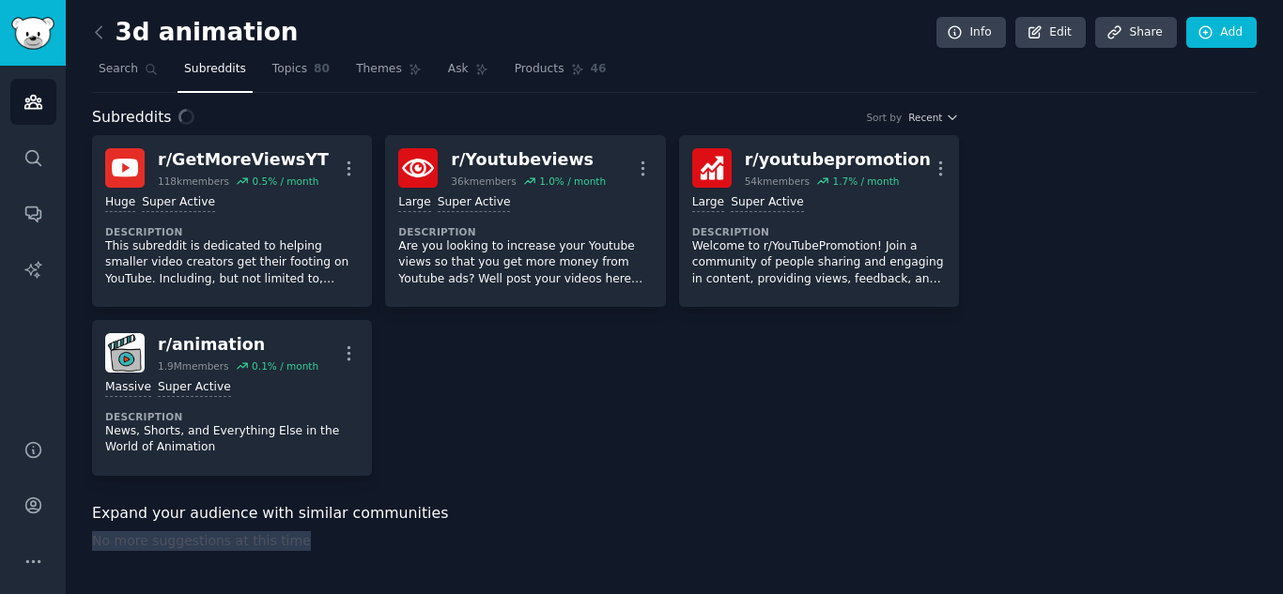
click at [167, 531] on div "Expand your audience with similar communities No more suggestions at this time" at bounding box center [525, 556] width 867 height 109
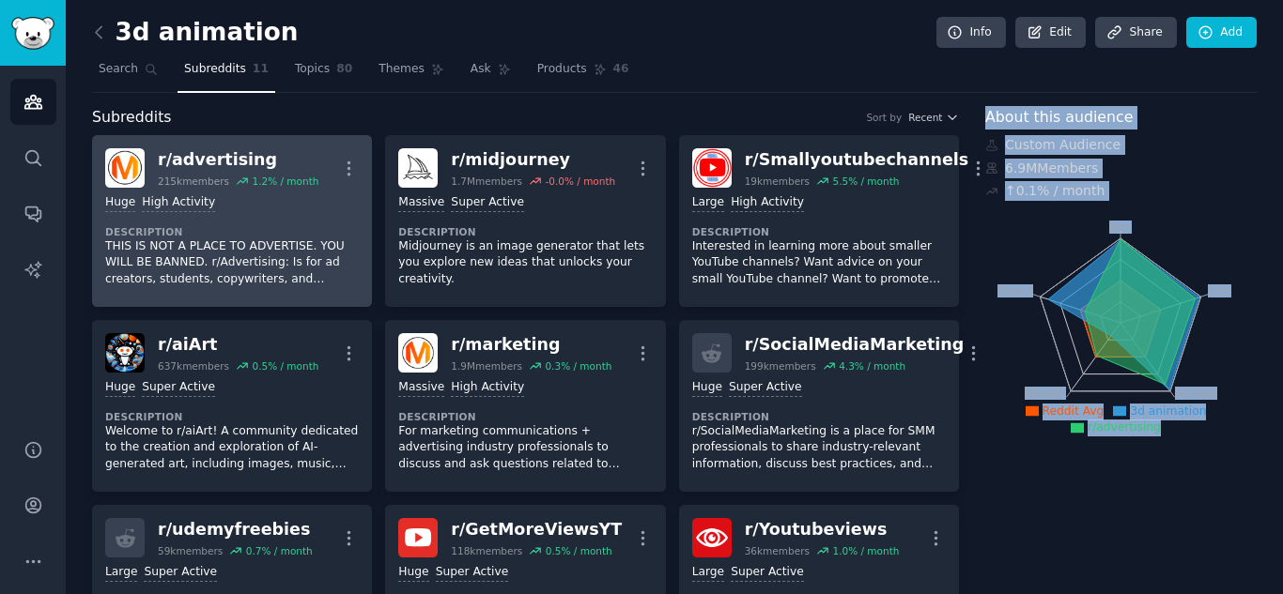
click at [174, 233] on dt "Description" at bounding box center [232, 231] width 254 height 13
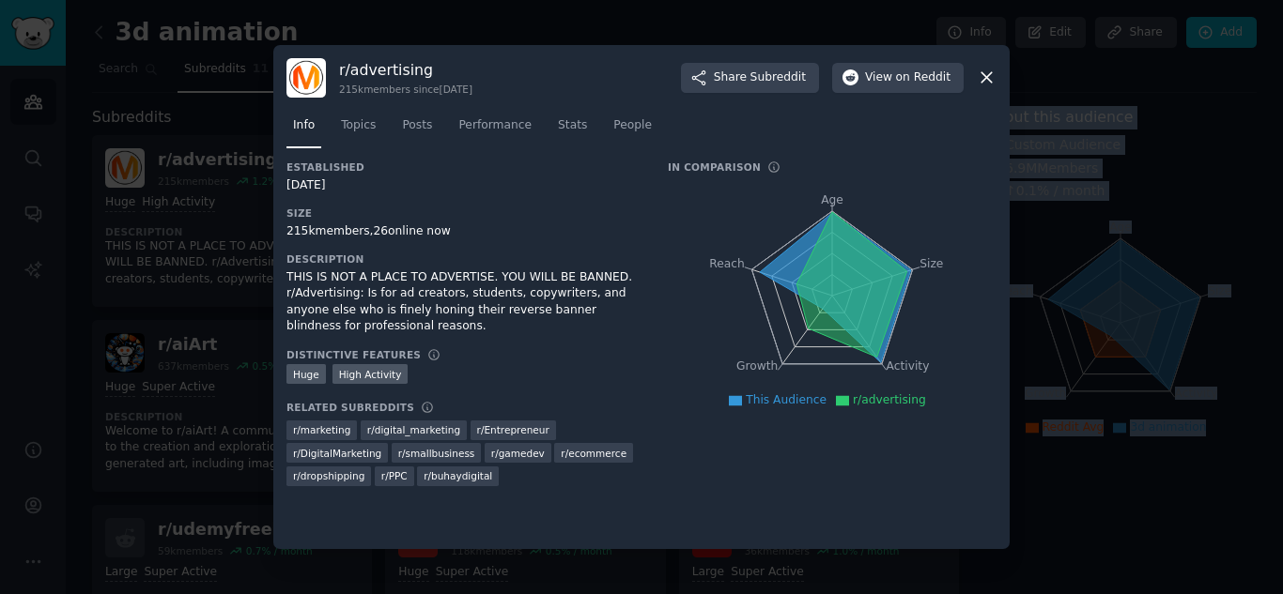
click at [982, 77] on icon at bounding box center [987, 78] width 20 height 20
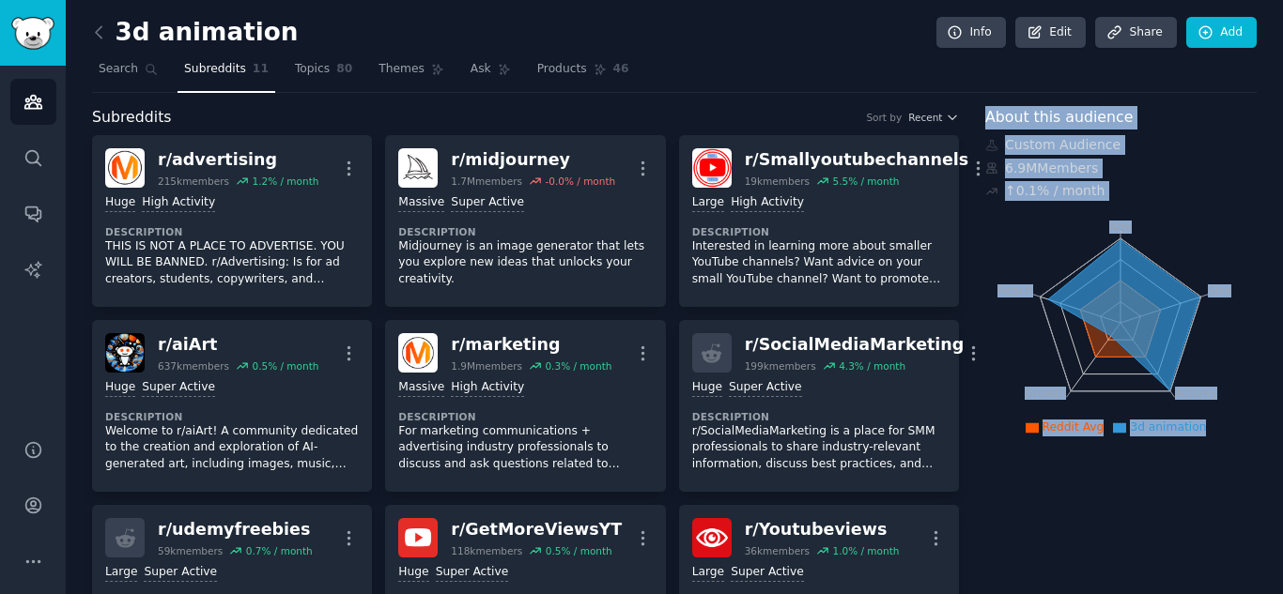
click at [1275, 228] on div "3d animation Info Edit Share Add Search Subreddits 11 Topics 80 Themes Ask Prod…" at bounding box center [674, 516] width 1217 height 1033
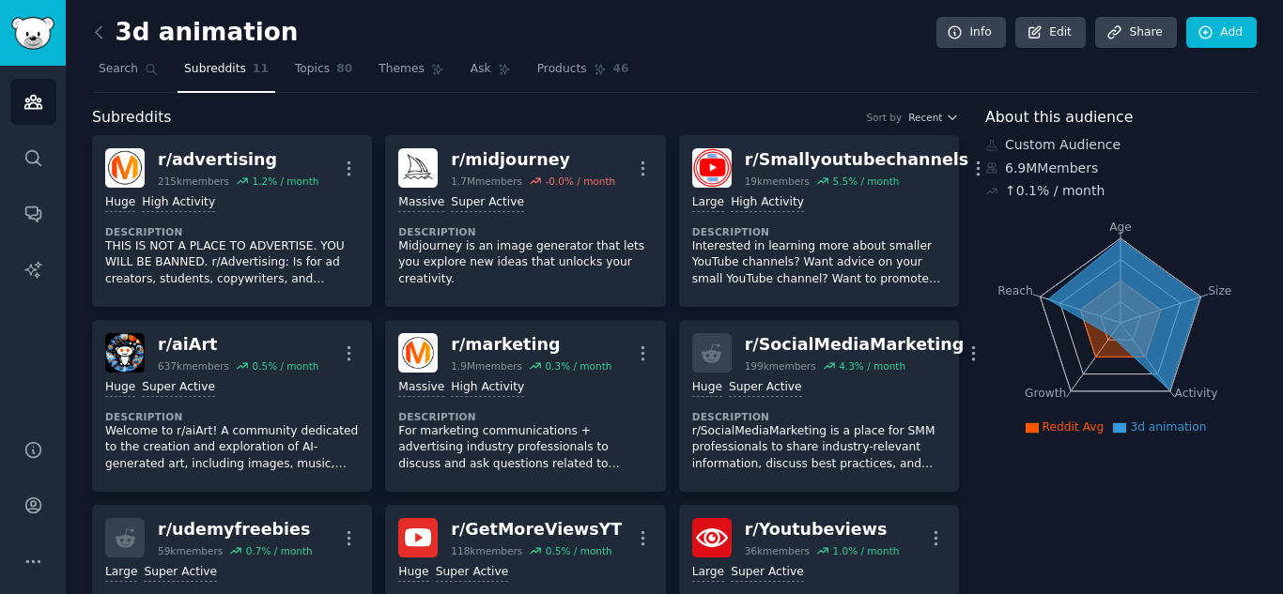
drag, startPoint x: 1275, startPoint y: 228, endPoint x: 1254, endPoint y: 307, distance: 81.8
click at [1254, 307] on div "3d animation Info Edit Share Add Search Subreddits 11 Topics 80 Themes Ask Prod…" at bounding box center [674, 516] width 1217 height 1033
click at [31, 225] on link "Conversations" at bounding box center [33, 214] width 46 height 46
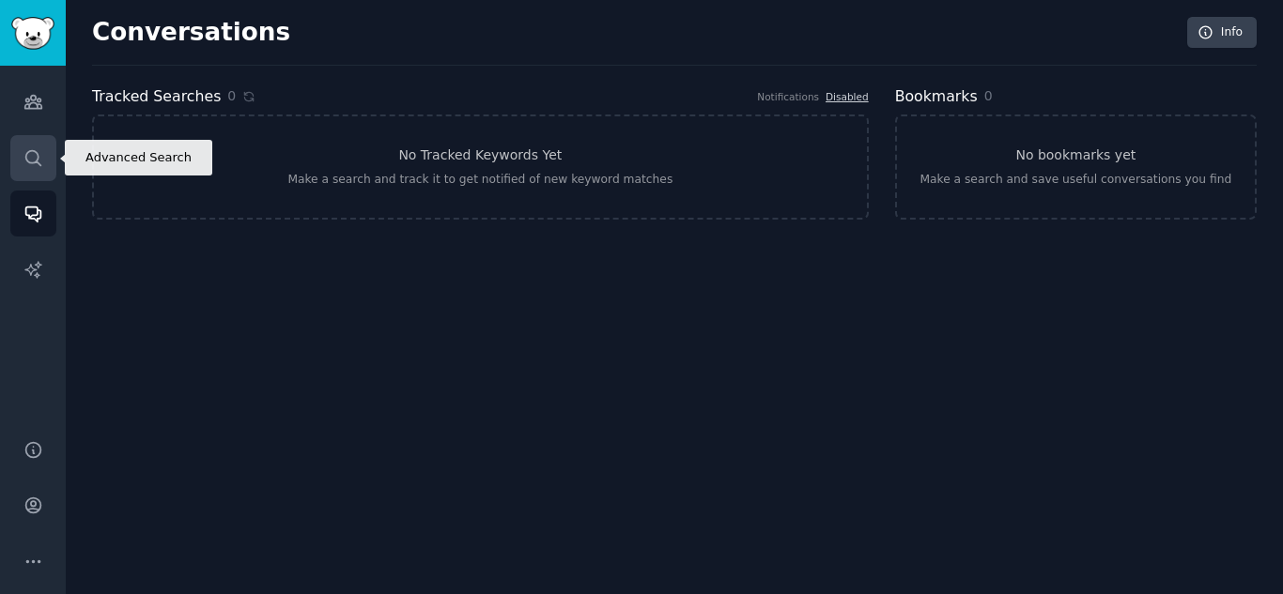
click at [17, 148] on link "Search" at bounding box center [33, 158] width 46 height 46
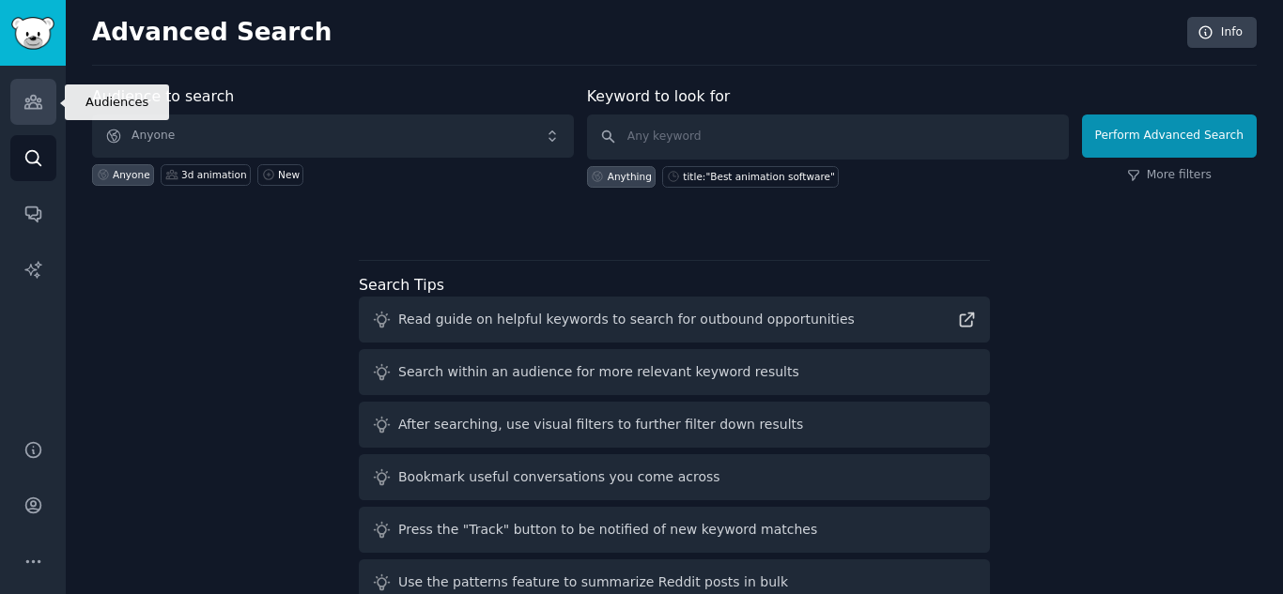
click at [38, 99] on icon "Sidebar" at bounding box center [32, 102] width 17 height 13
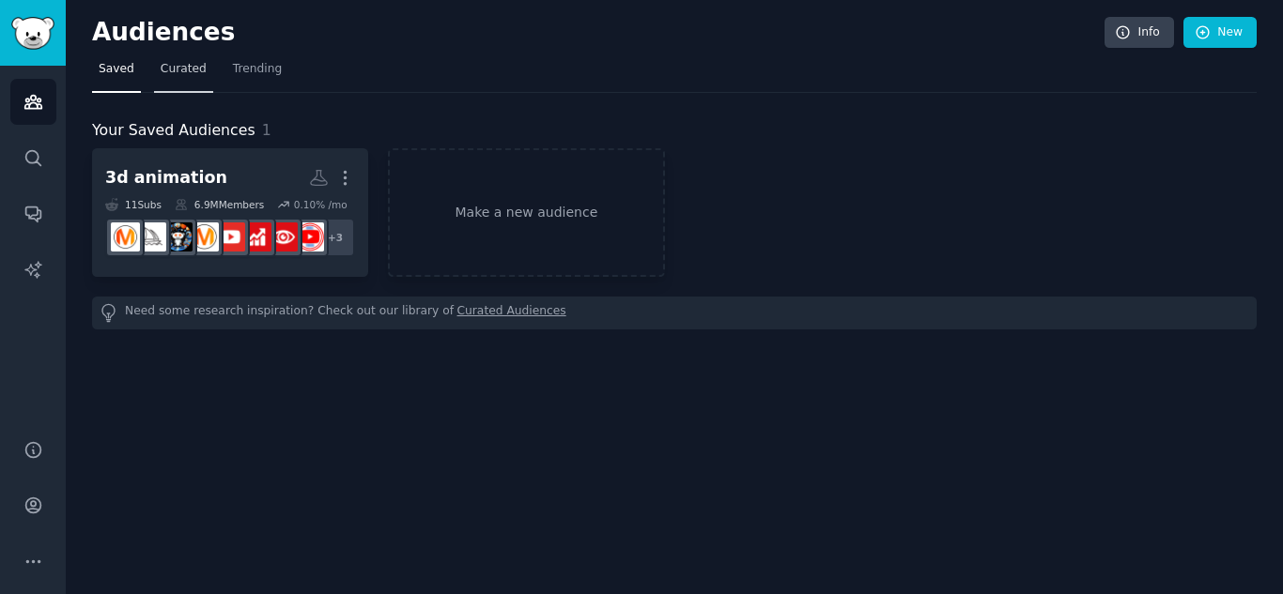
click at [162, 72] on span "Curated" at bounding box center [184, 69] width 46 height 17
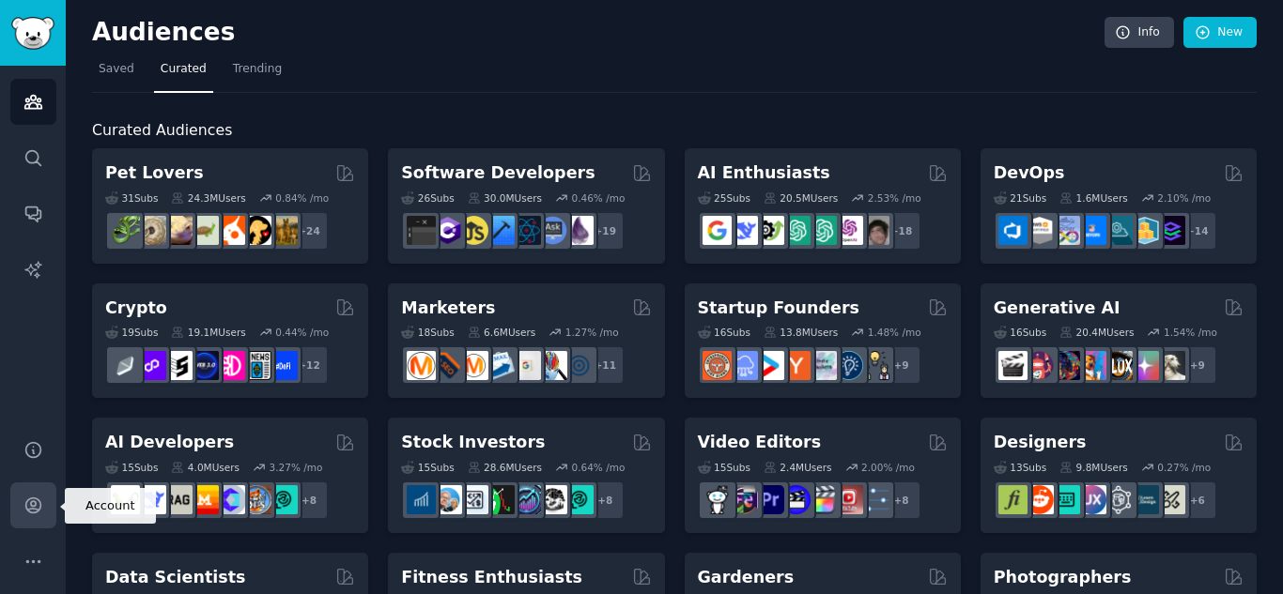
click at [40, 501] on icon "Sidebar" at bounding box center [33, 506] width 20 height 20
